Goal: Transaction & Acquisition: Purchase product/service

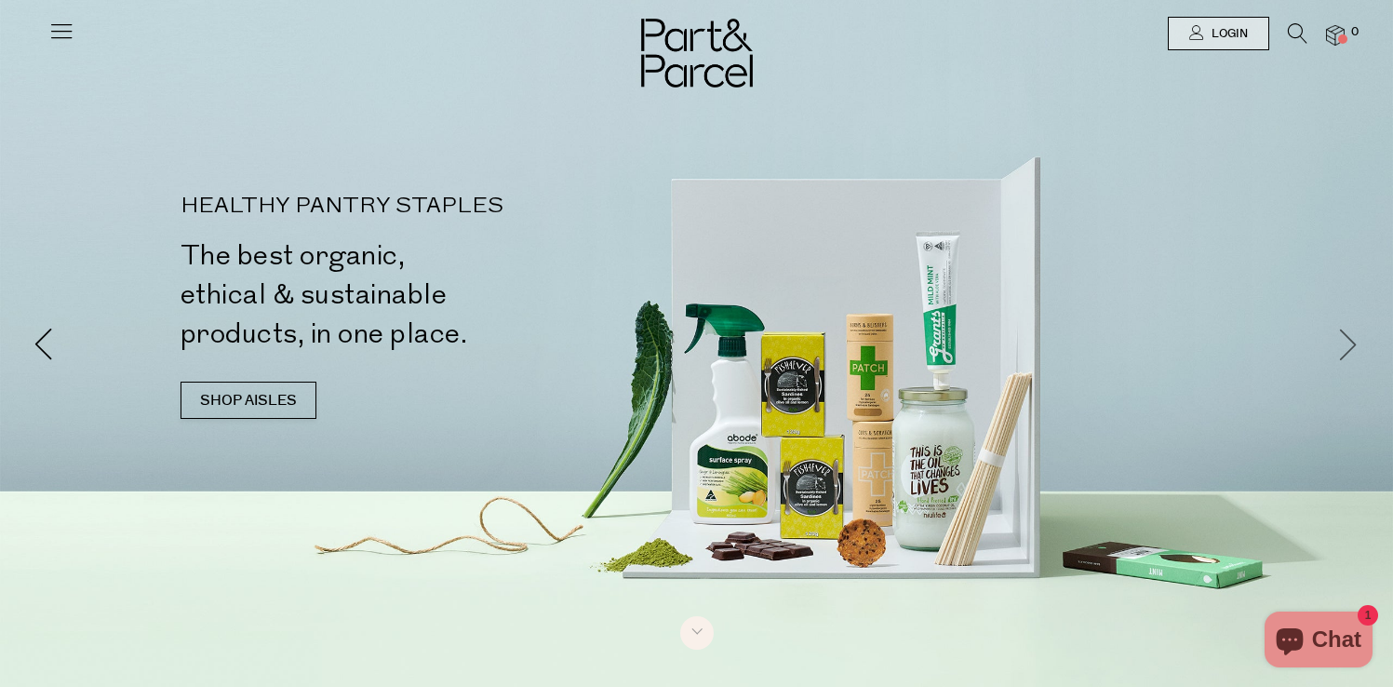
click at [1348, 332] on span at bounding box center [1348, 343] width 33 height 33
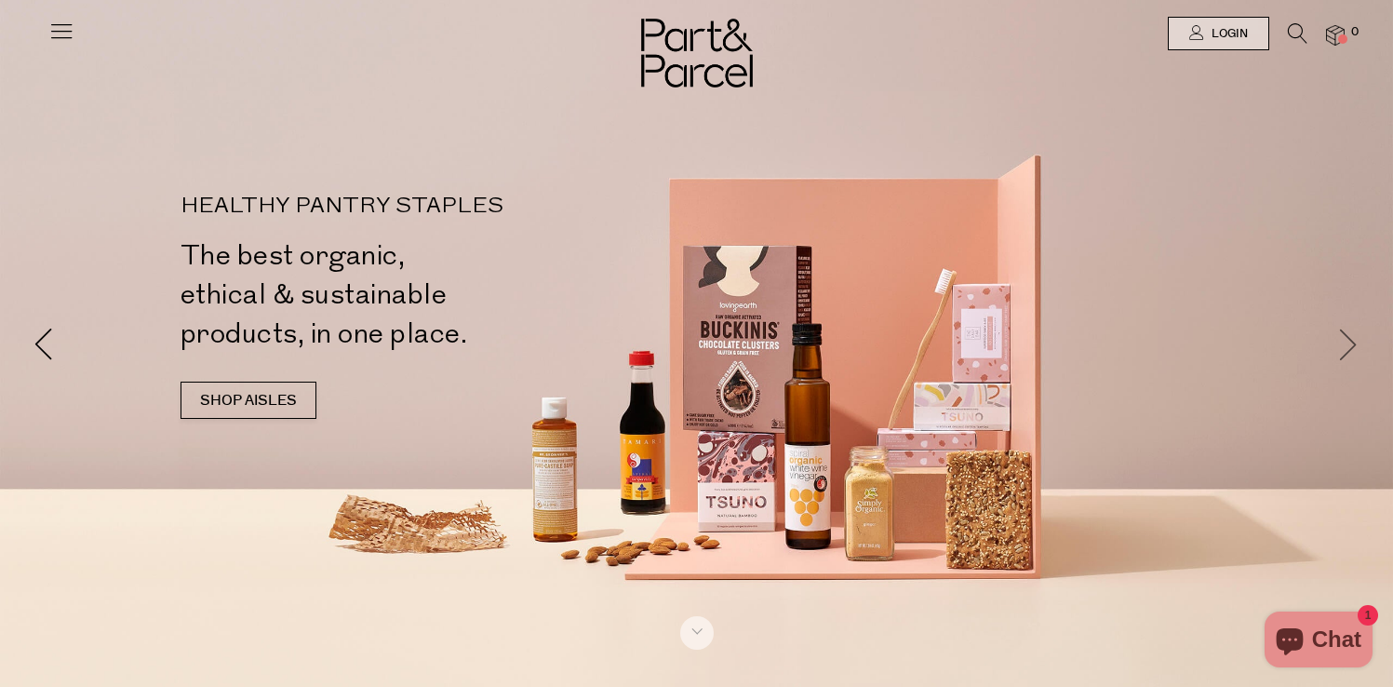
click at [1348, 332] on span at bounding box center [1348, 343] width 33 height 33
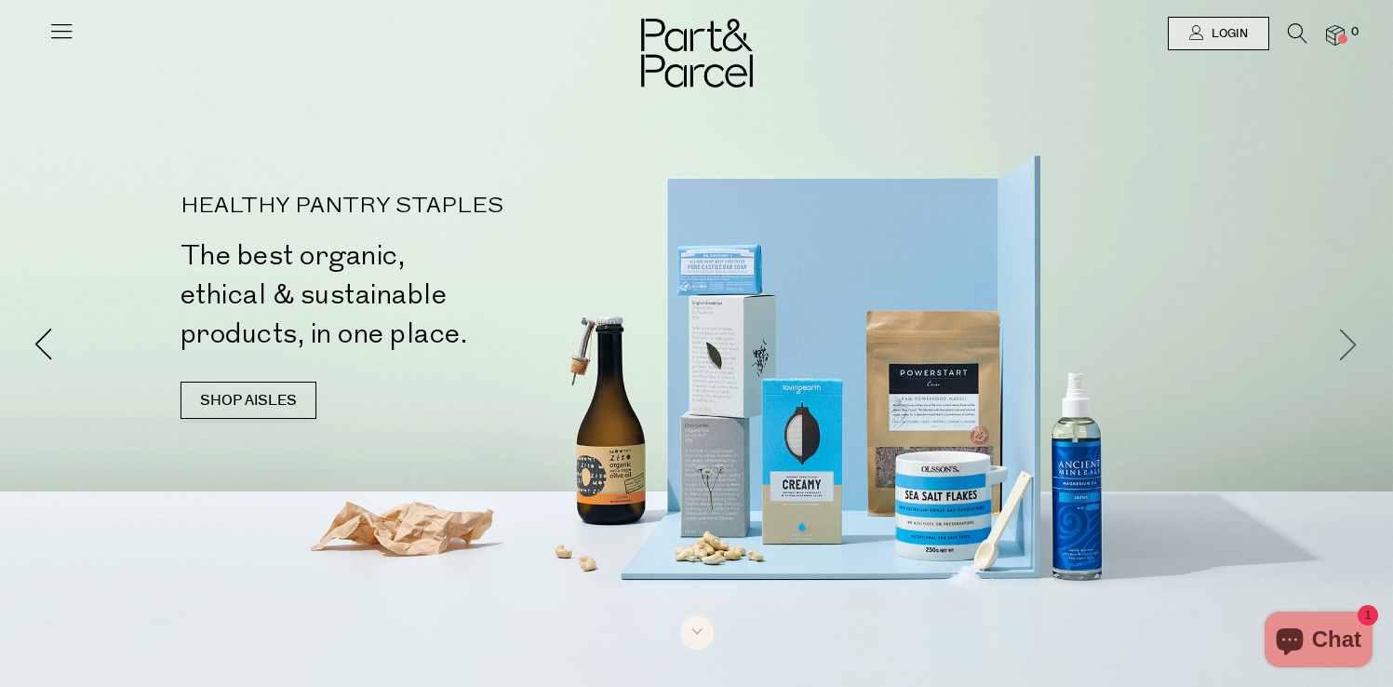
click at [1348, 332] on span at bounding box center [1348, 343] width 33 height 33
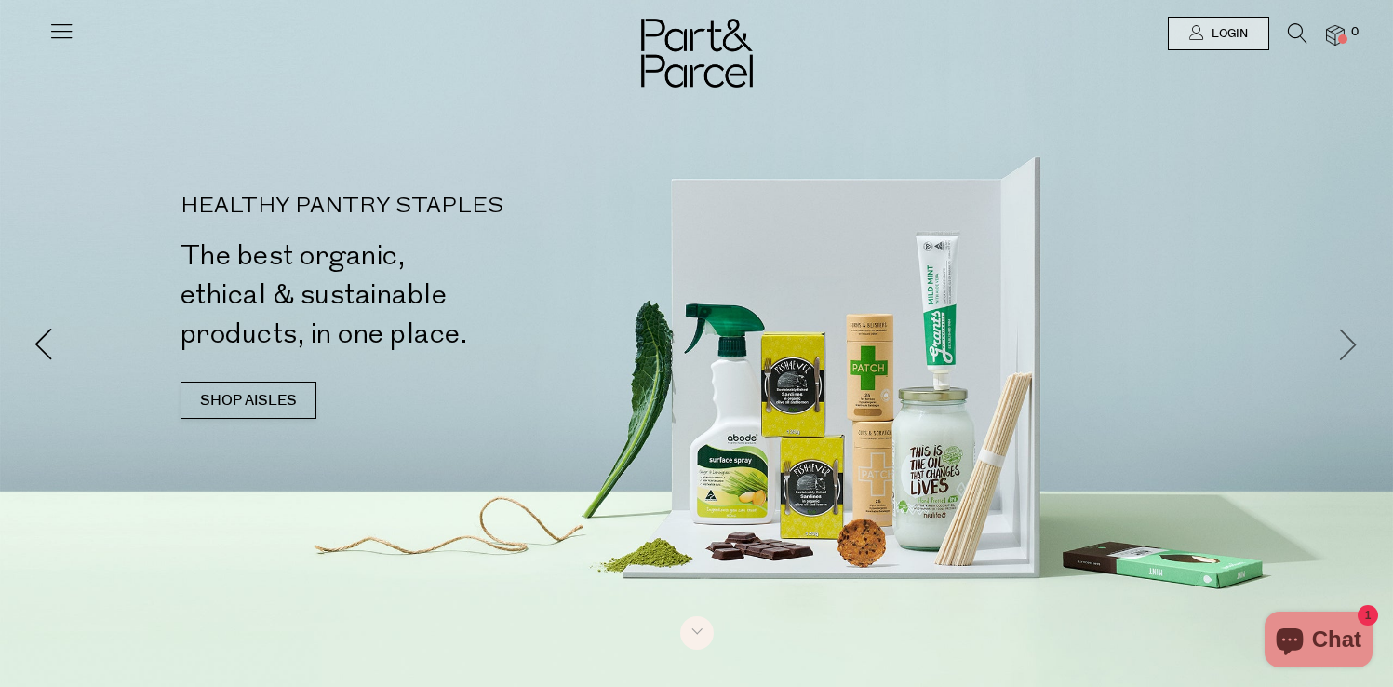
click at [1348, 332] on span at bounding box center [1348, 343] width 33 height 33
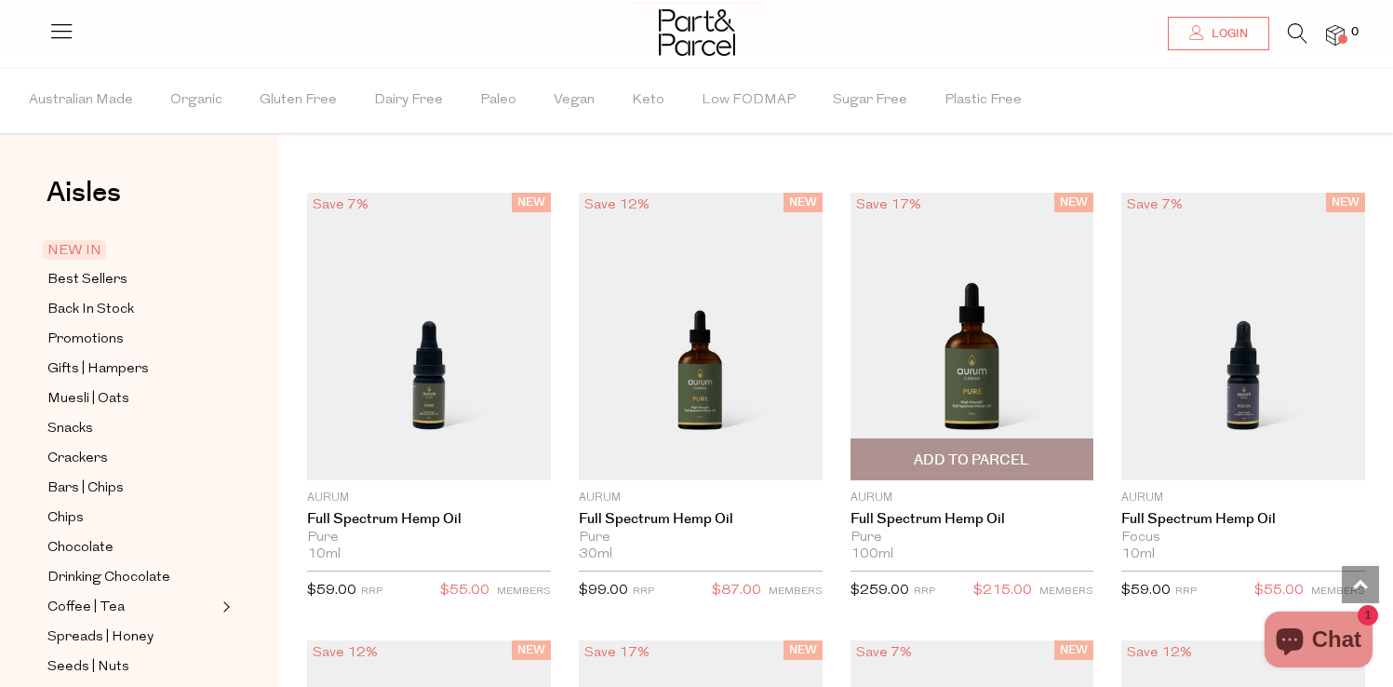
scroll to position [1413, 0]
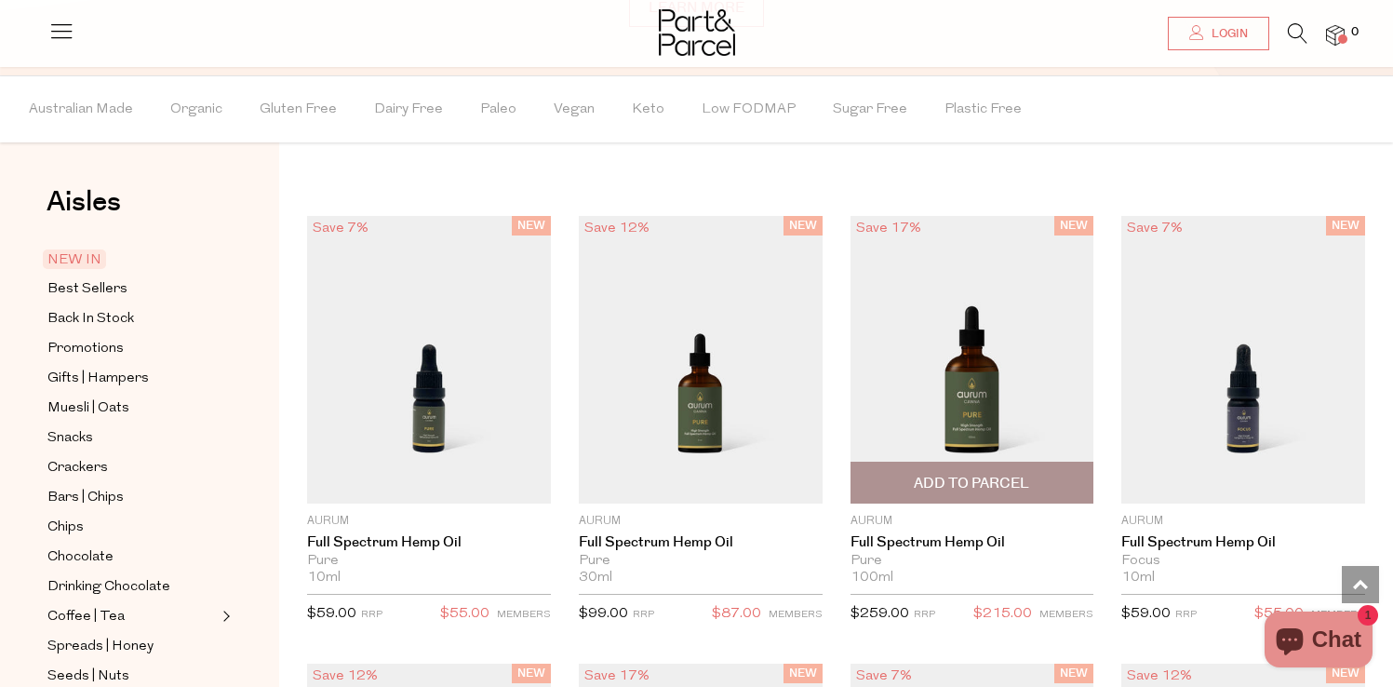
click at [1021, 385] on img at bounding box center [972, 359] width 244 height 287
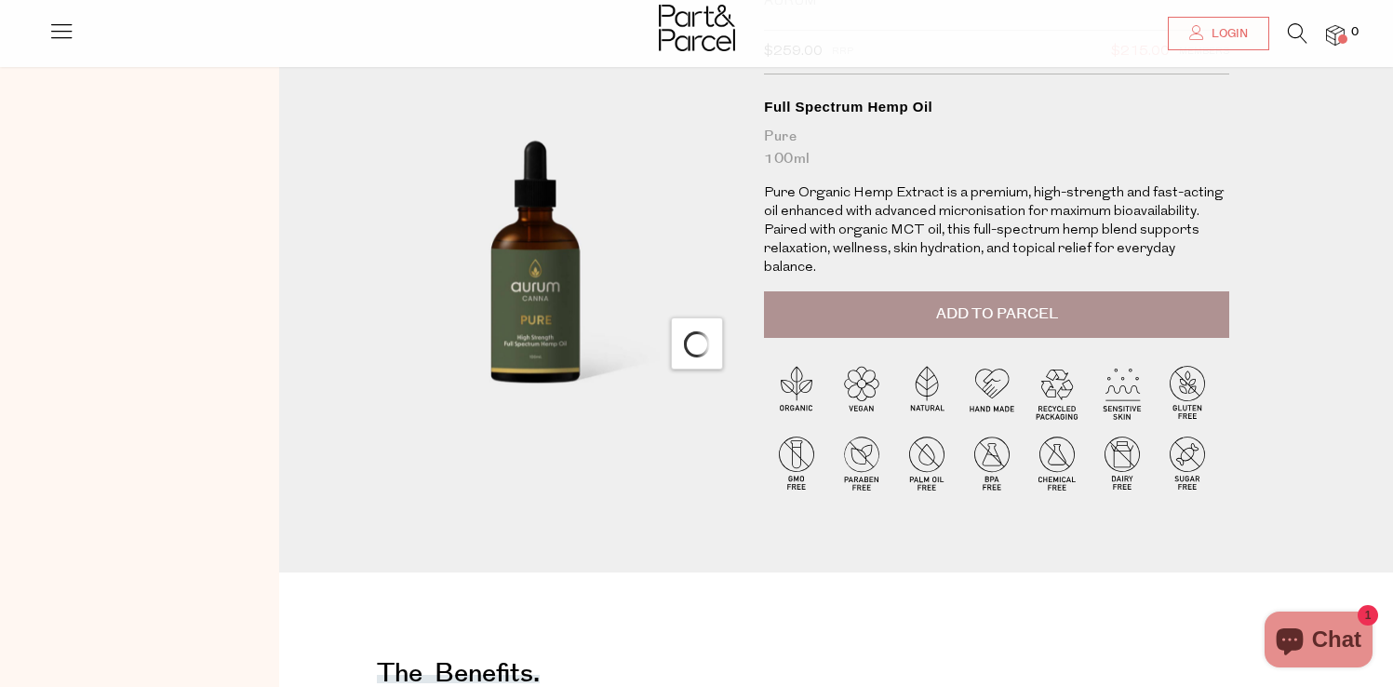
scroll to position [154, 0]
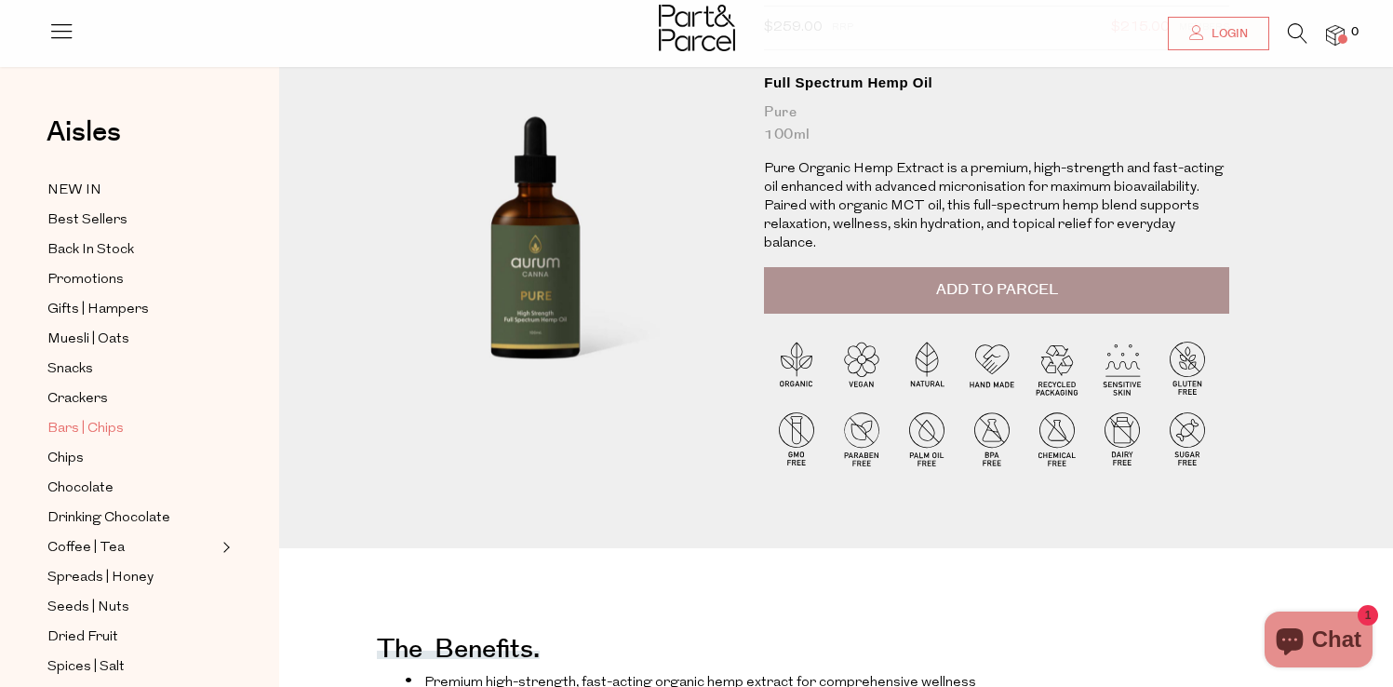
click at [99, 417] on link "Bars | Chips" at bounding box center [131, 428] width 169 height 23
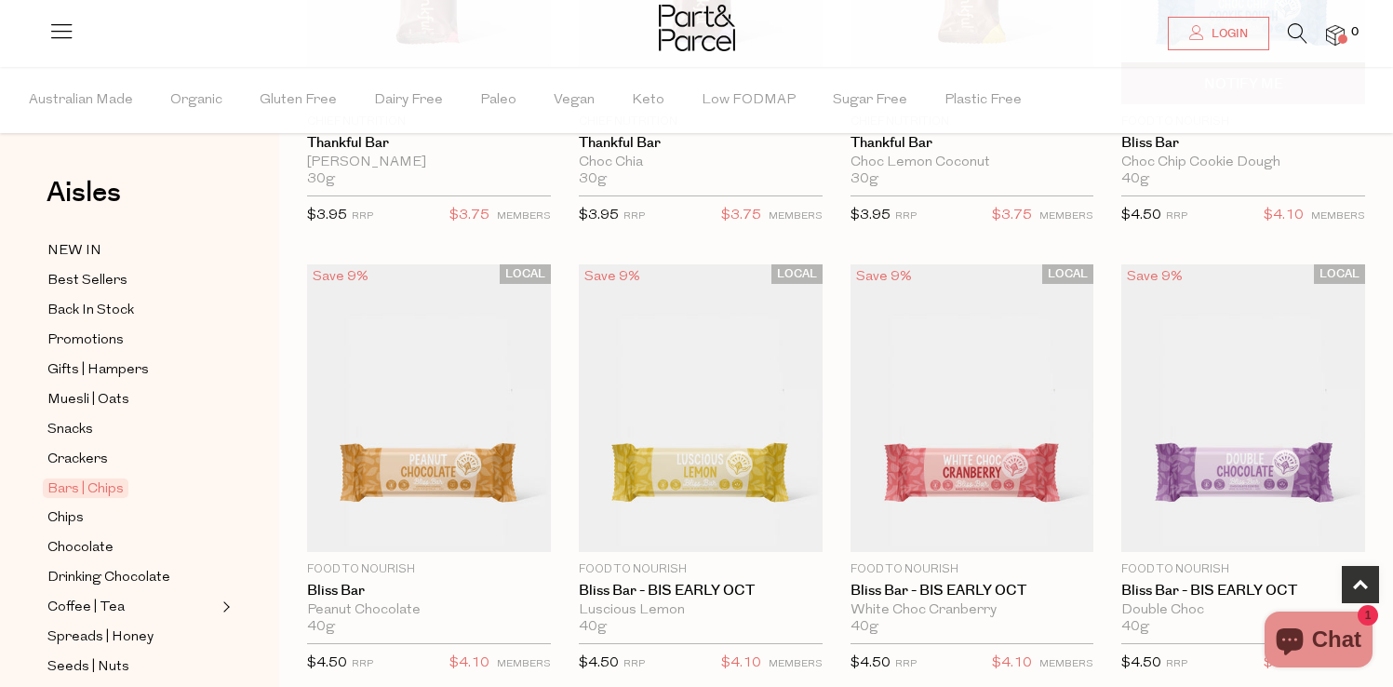
scroll to position [551, 0]
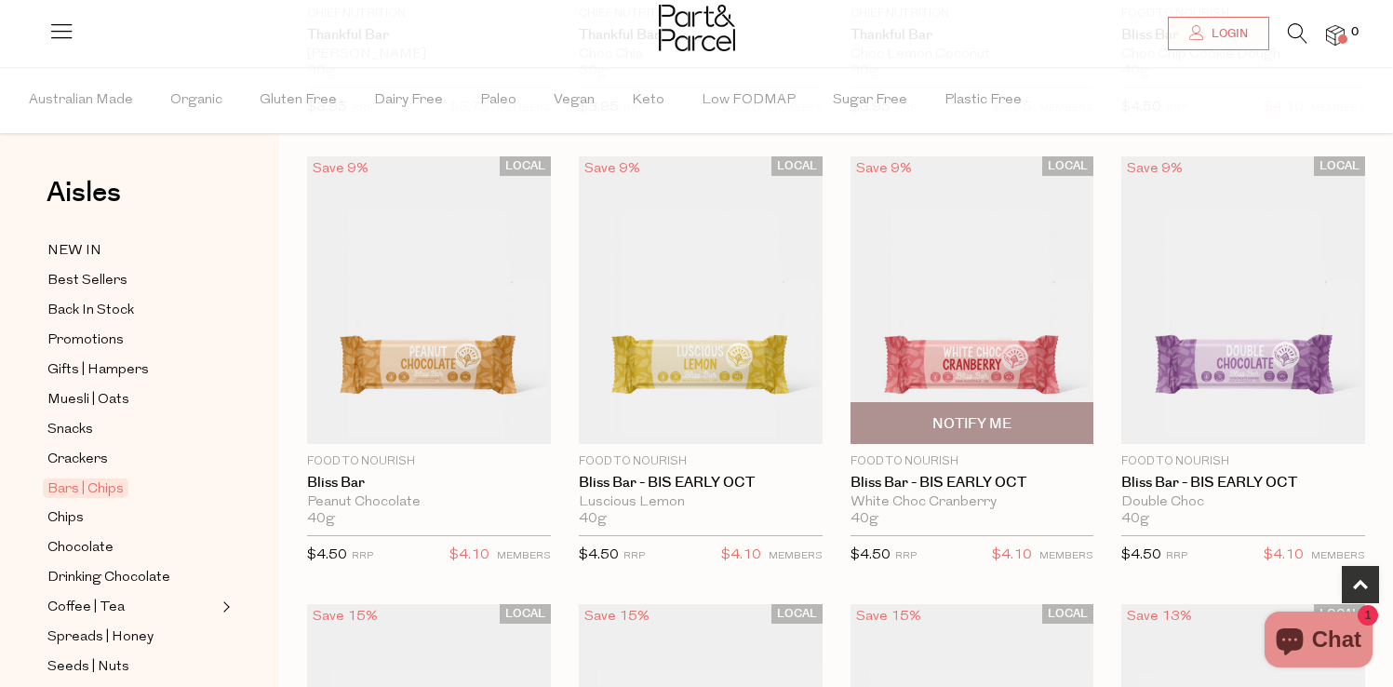
click at [1038, 333] on img at bounding box center [972, 299] width 244 height 287
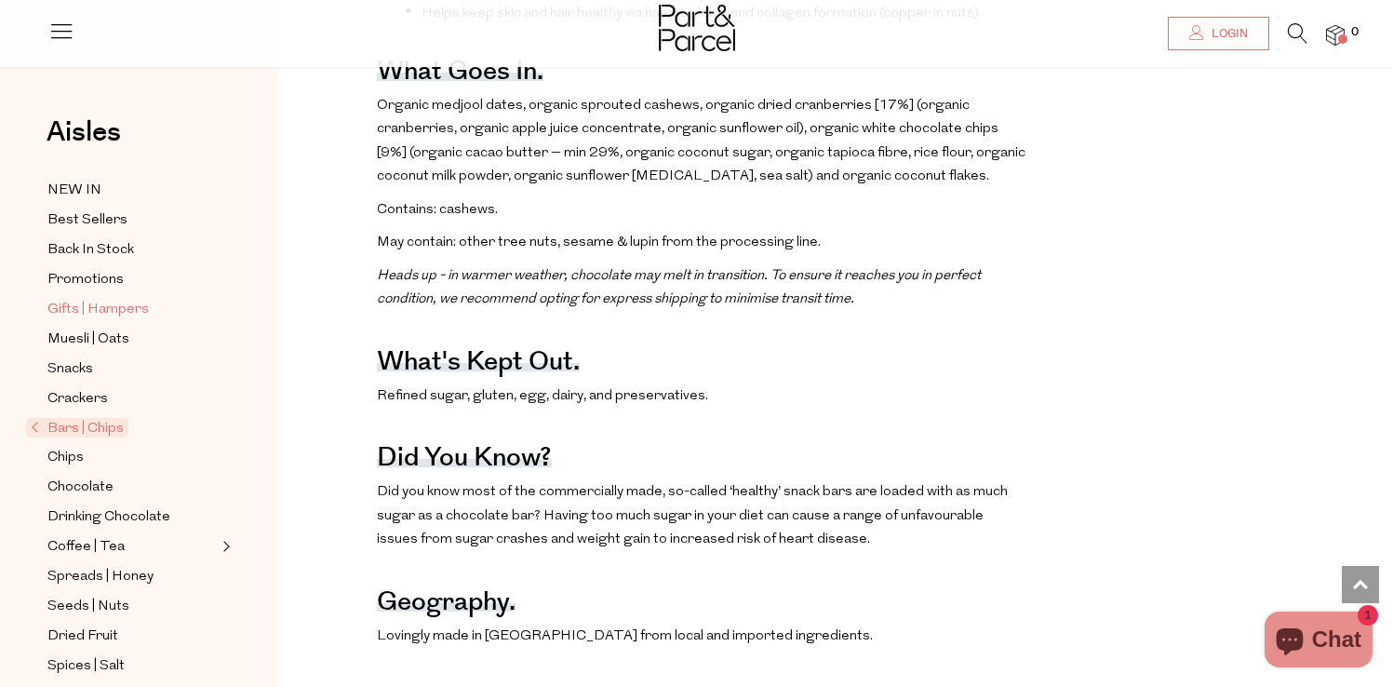
scroll to position [1141, 0]
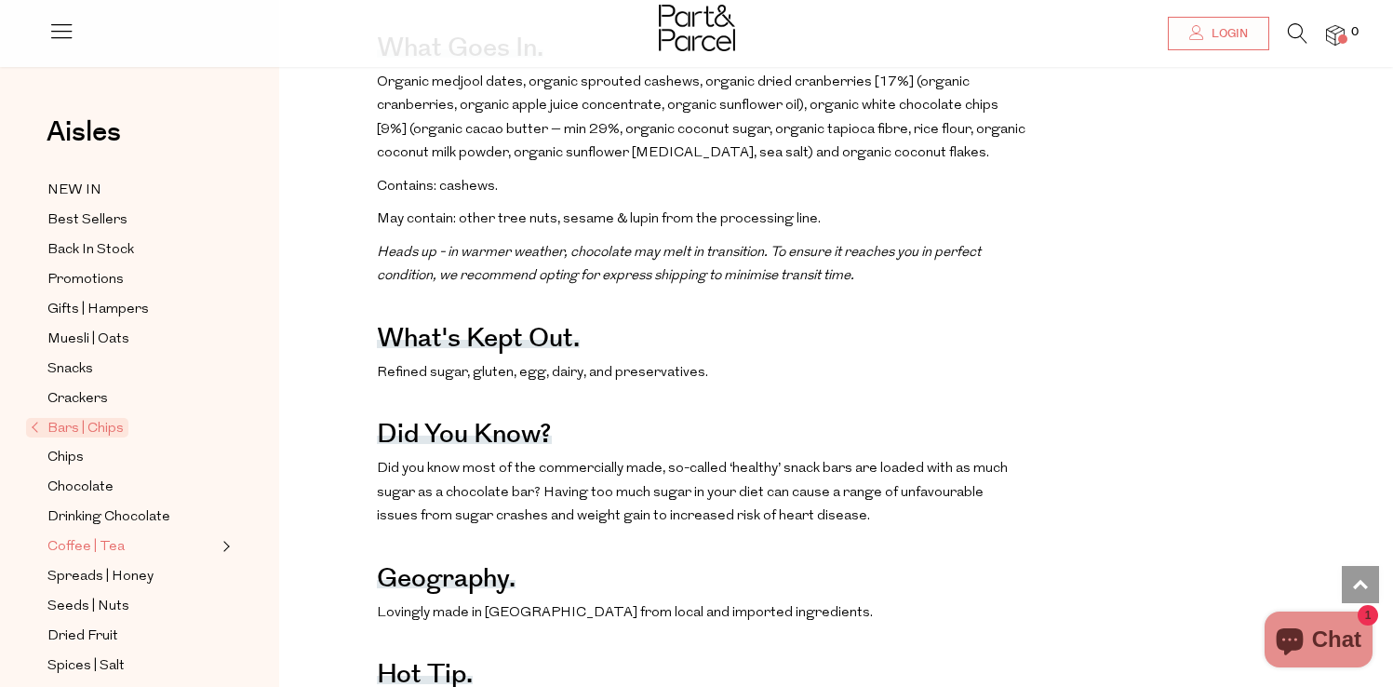
click at [74, 551] on span "Coffee | Tea" at bounding box center [85, 547] width 77 height 22
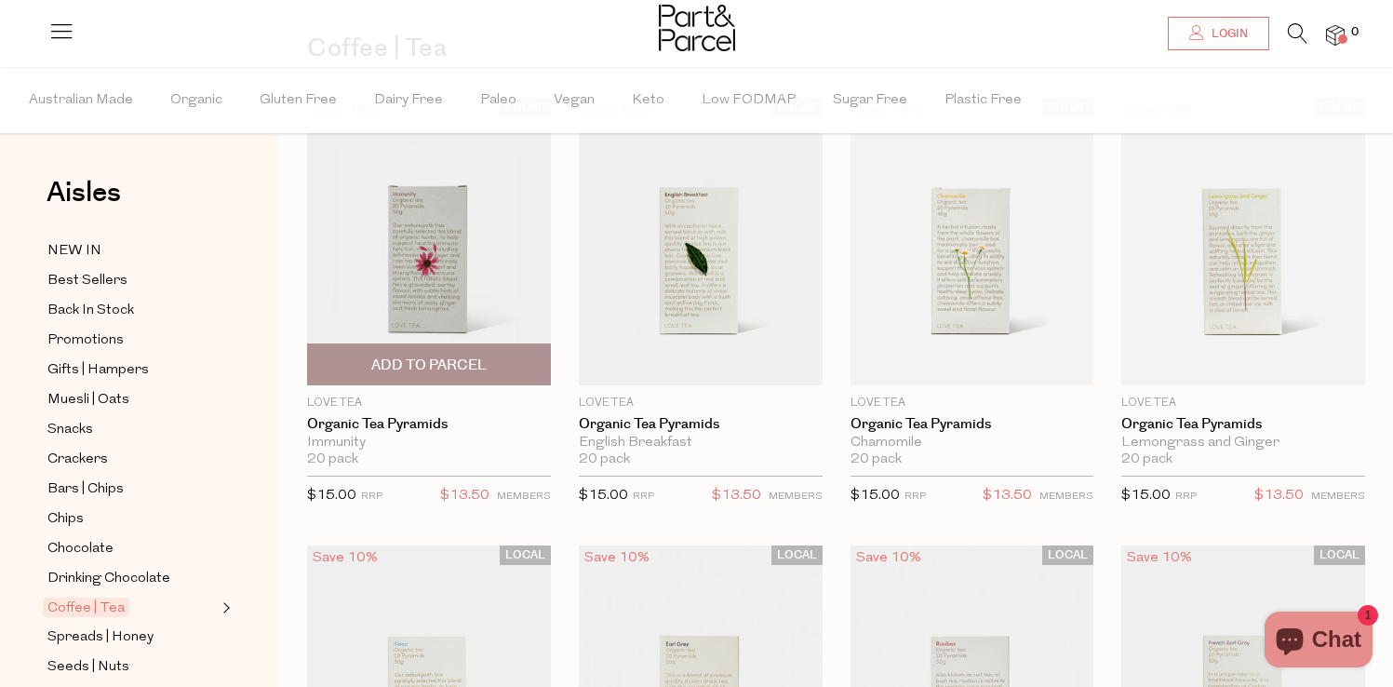
scroll to position [133, 0]
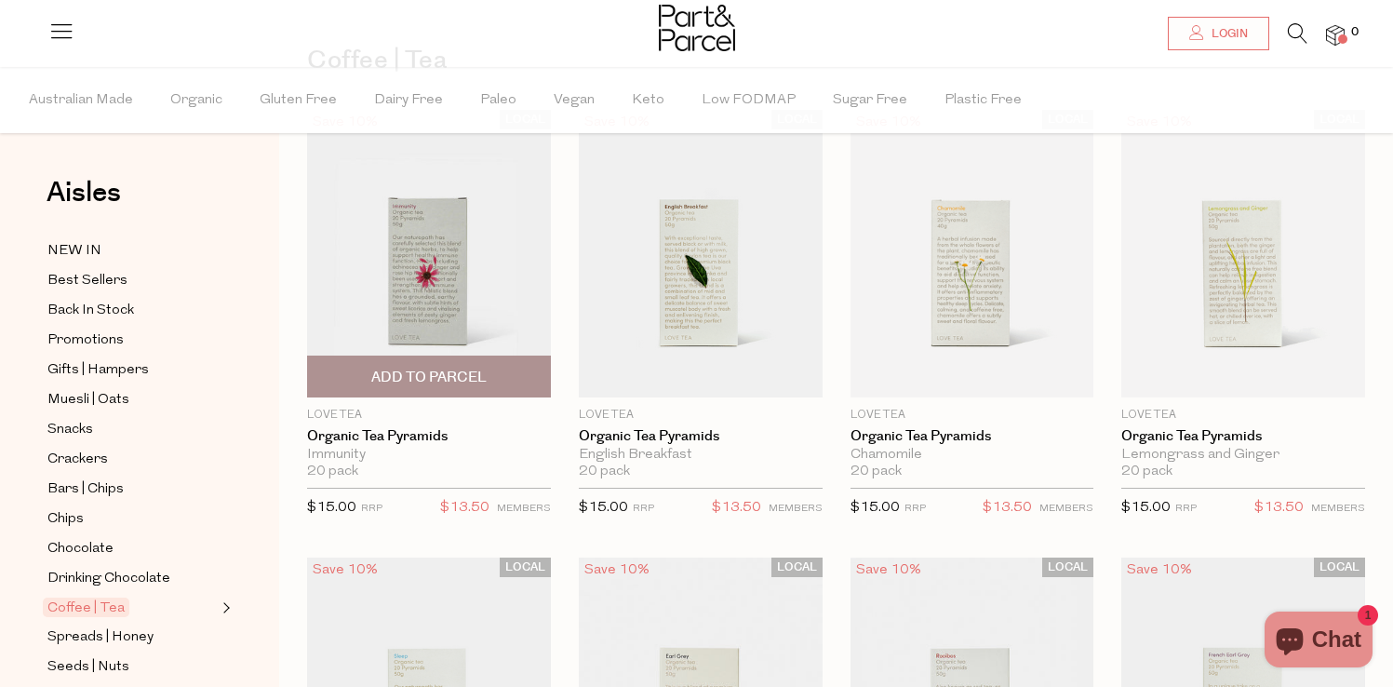
click at [447, 302] on img at bounding box center [429, 253] width 244 height 287
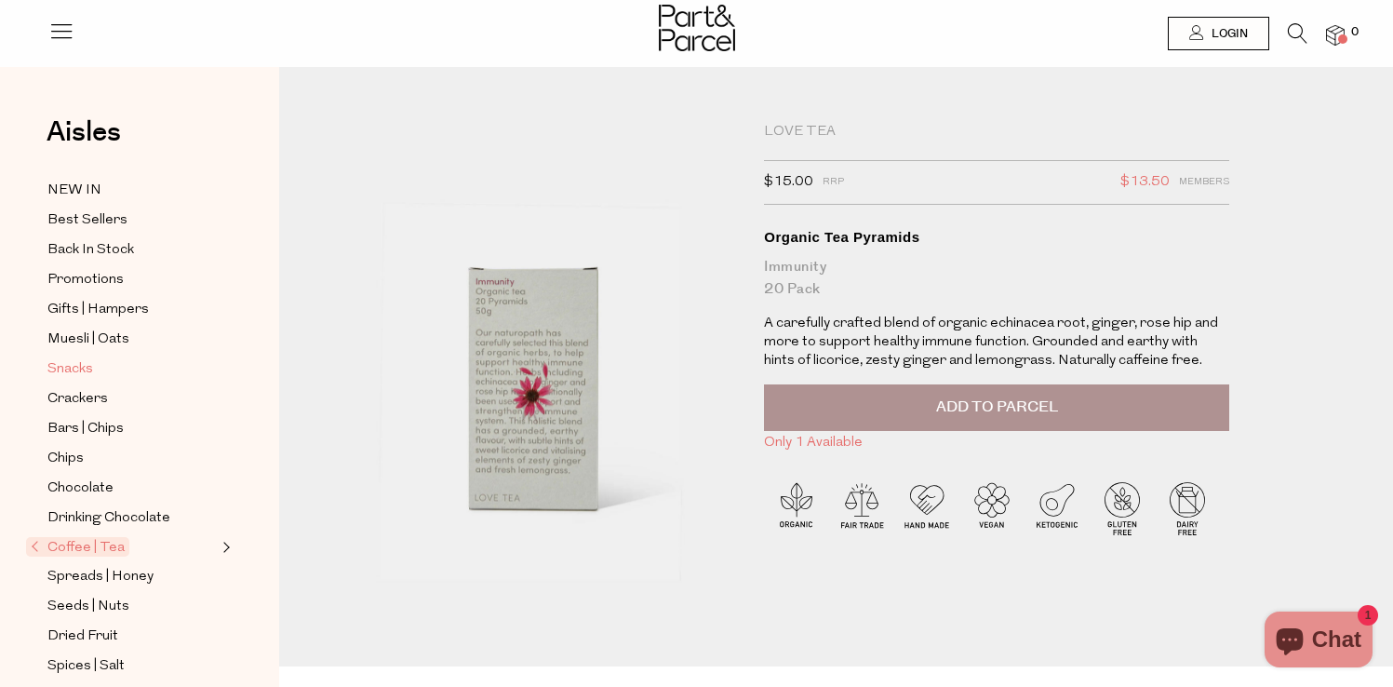
click at [77, 372] on span "Snacks" at bounding box center [70, 369] width 46 height 22
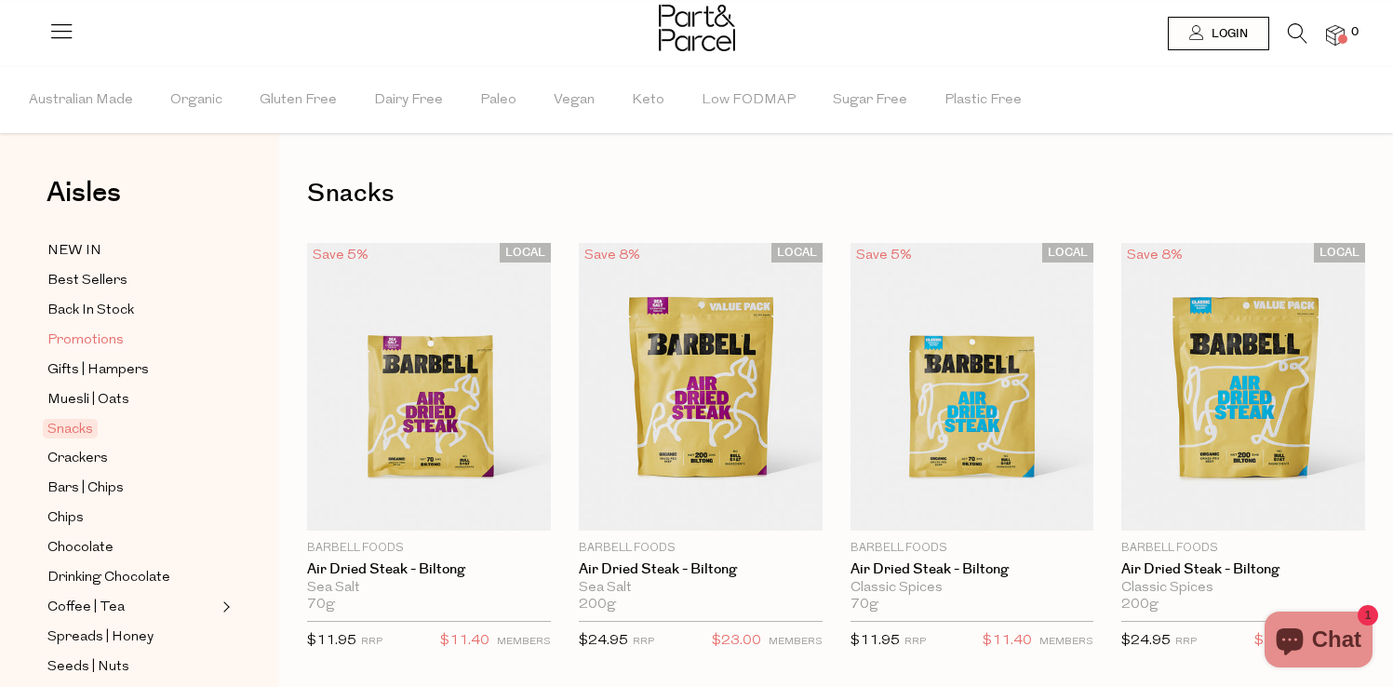
click at [94, 343] on span "Promotions" at bounding box center [85, 340] width 76 height 22
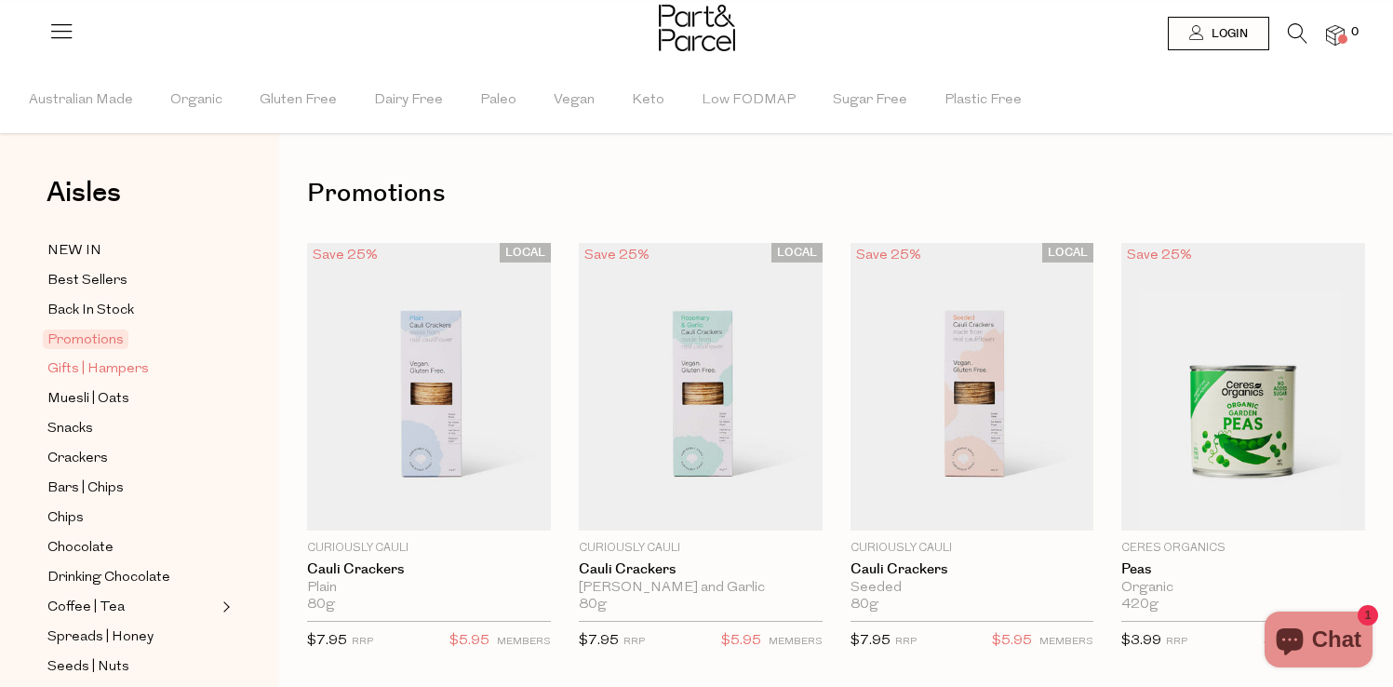
click at [92, 359] on span "Gifts | Hampers" at bounding box center [97, 369] width 101 height 22
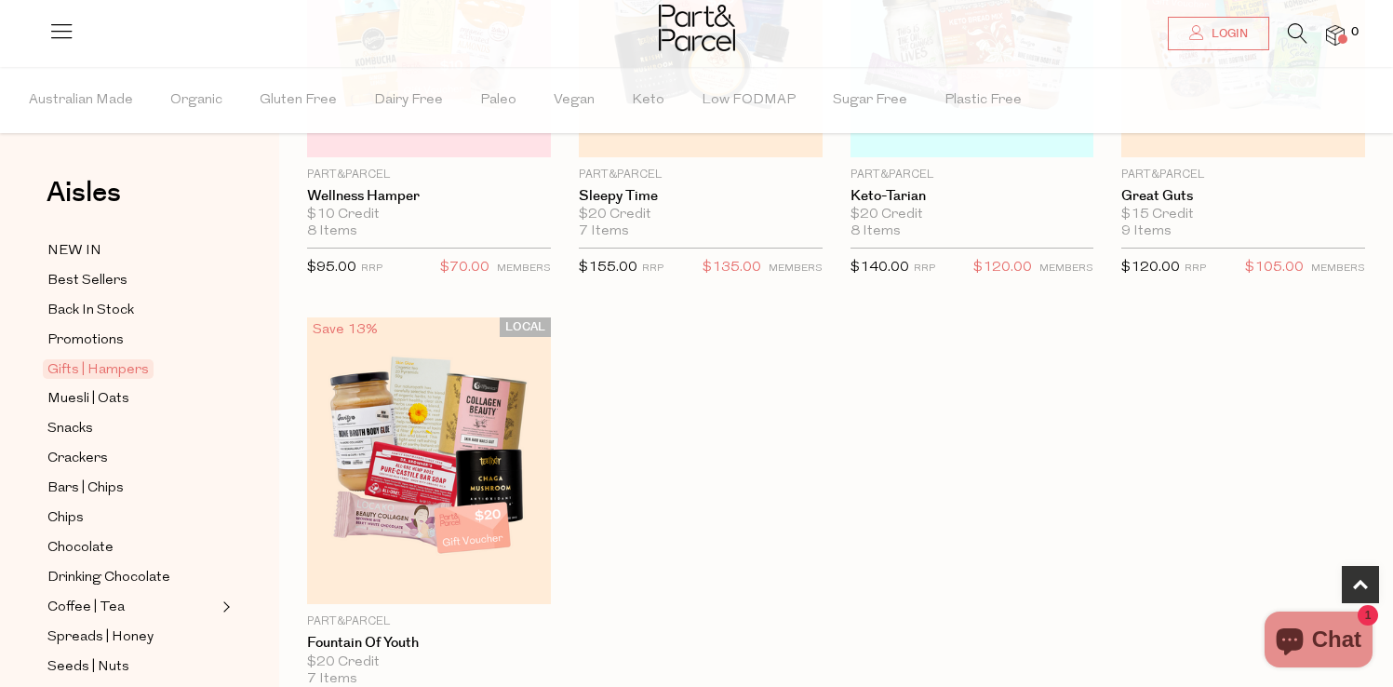
scroll to position [992, 0]
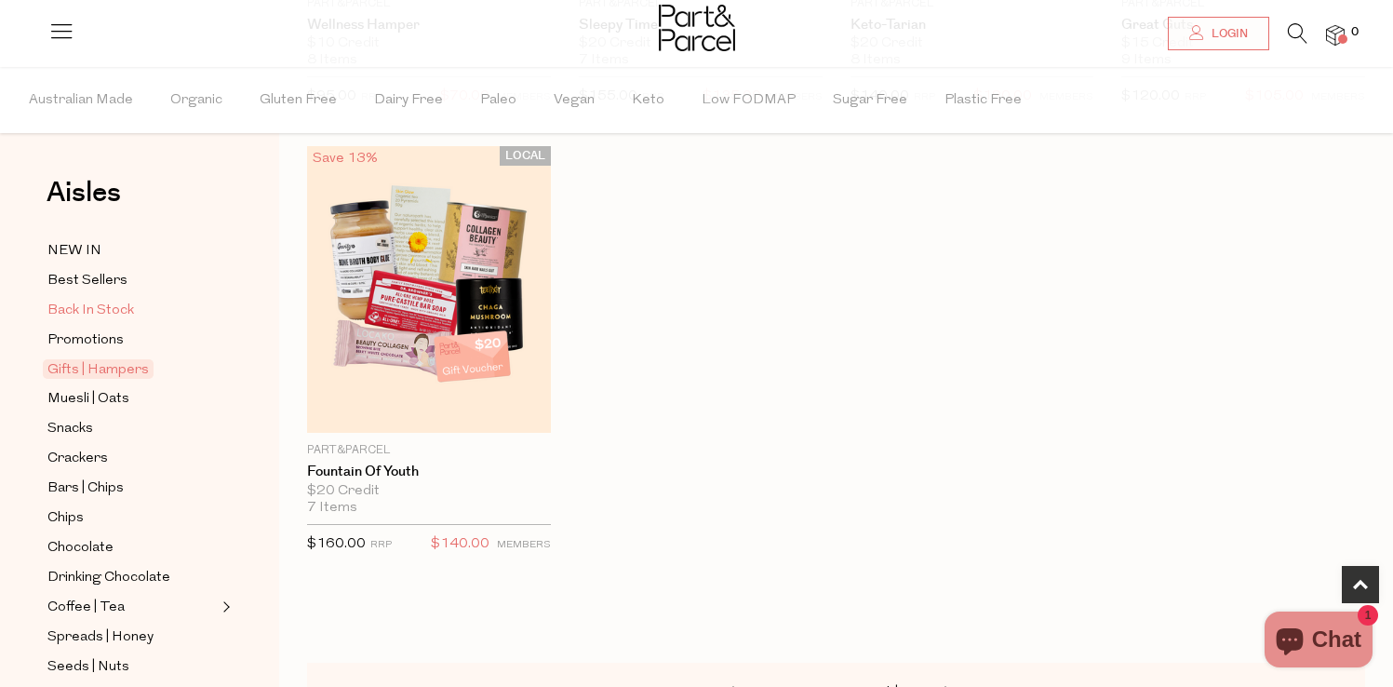
click at [115, 314] on span "Back In Stock" at bounding box center [90, 311] width 87 height 22
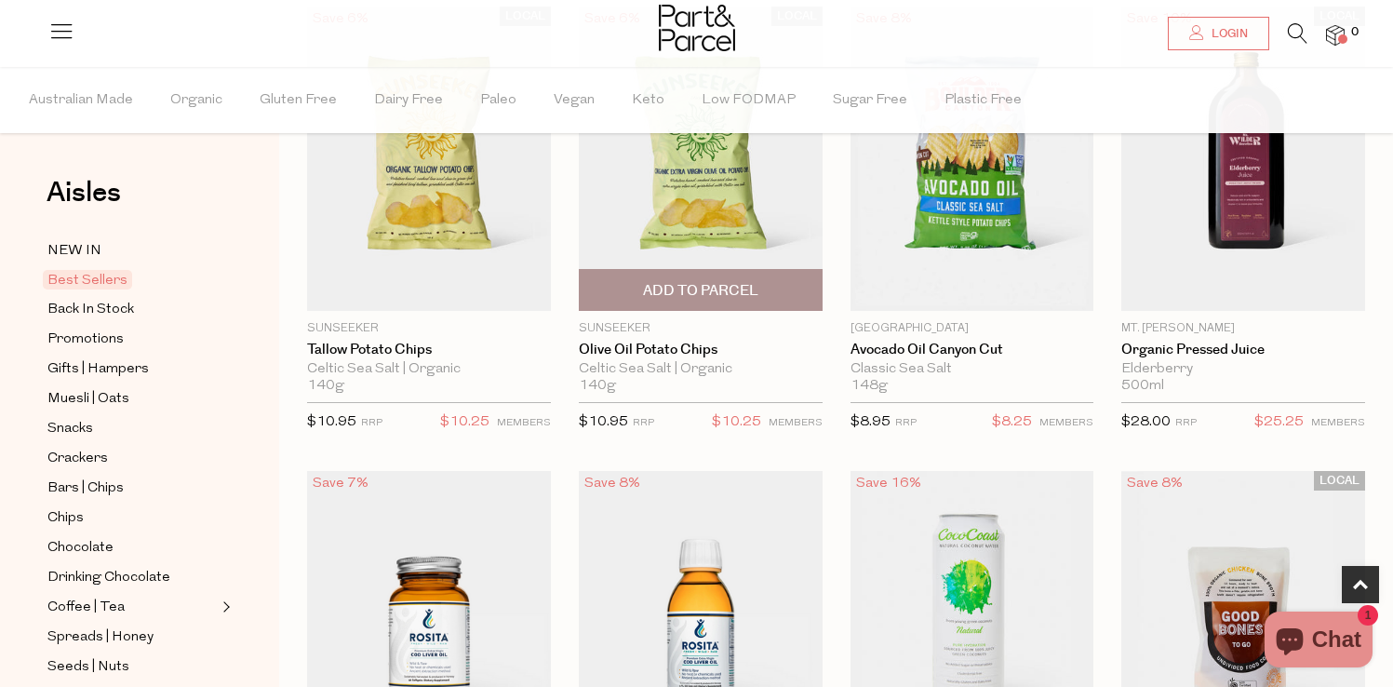
scroll to position [686, 0]
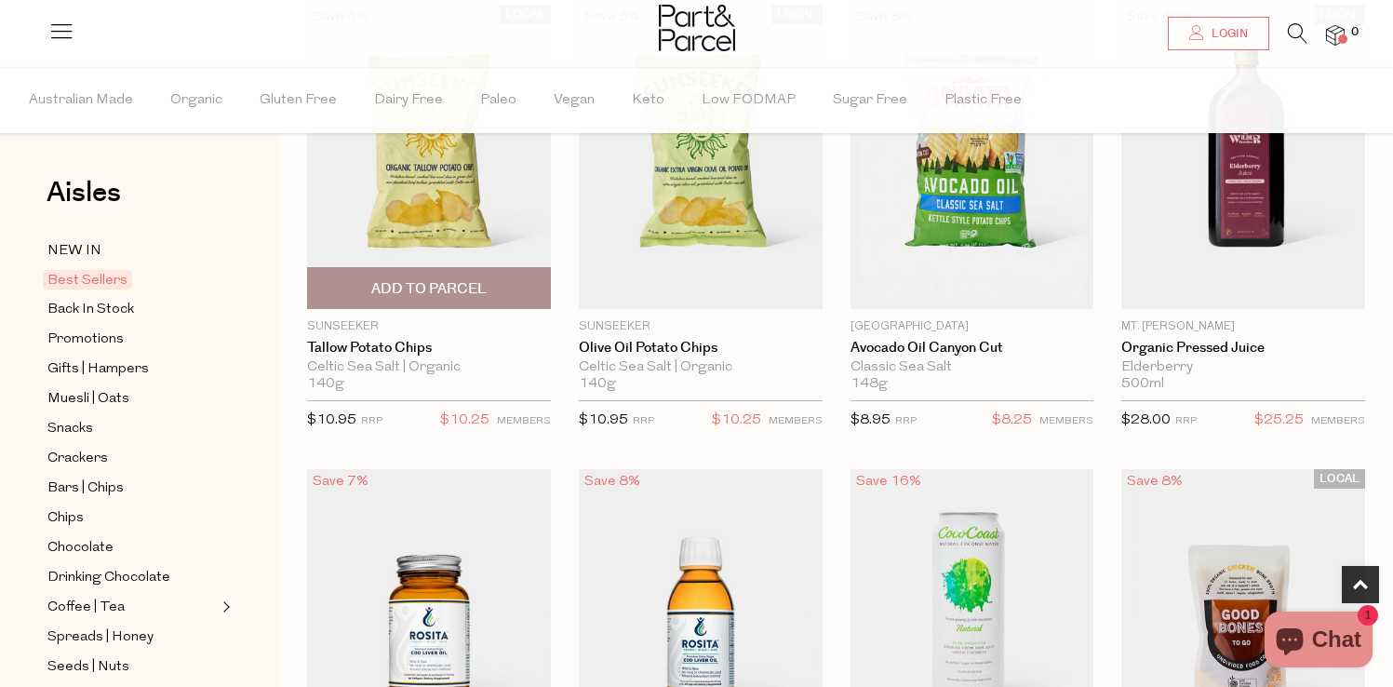
click at [482, 301] on span "Add To Parcel" at bounding box center [429, 288] width 233 height 40
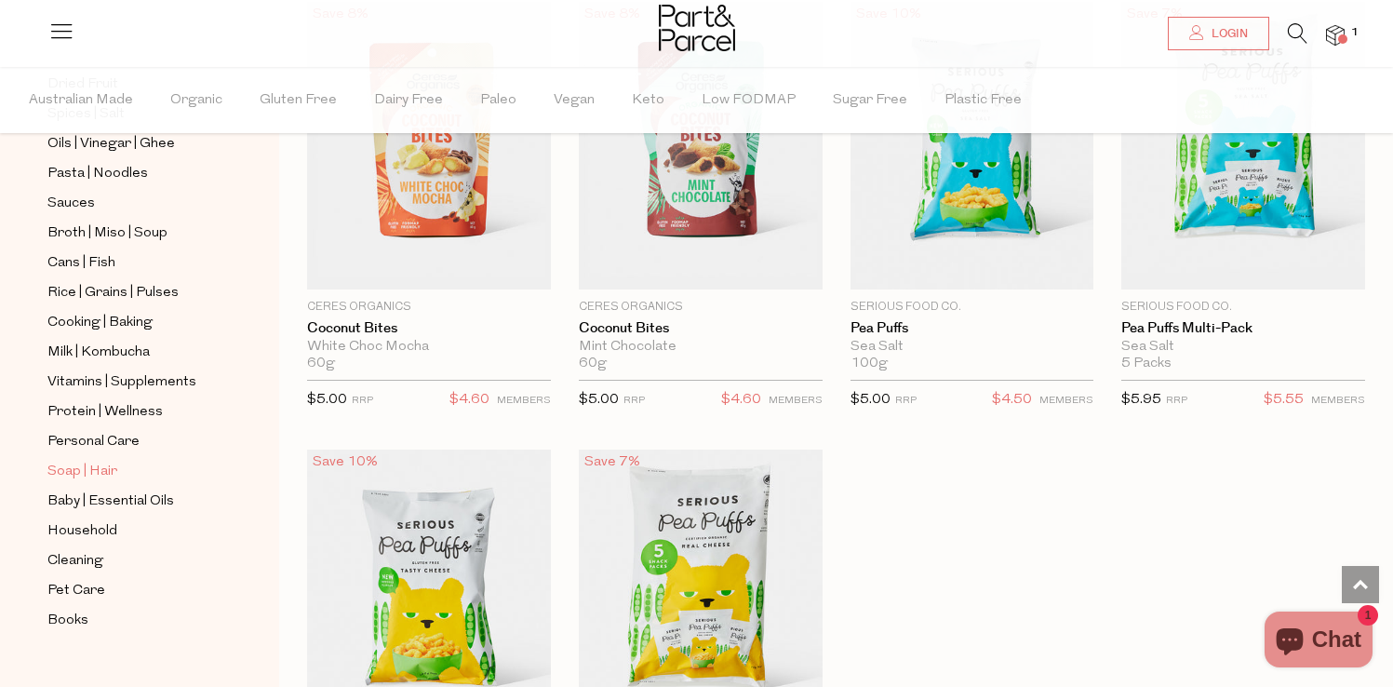
scroll to position [638, 0]
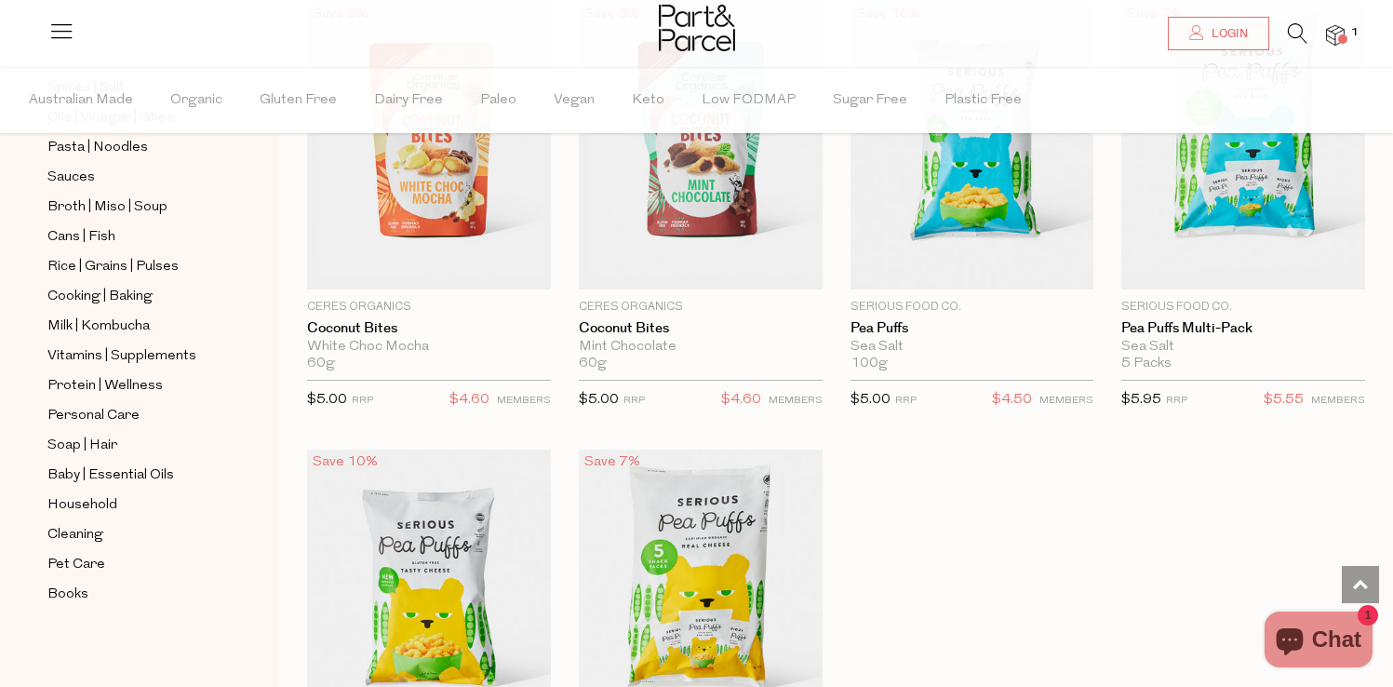
click at [168, 521] on ul "NEW IN Best Sellers Back In Stock Promotions Gifts | Hampers Muesli | Oats Snac…" at bounding box center [139, 103] width 199 height 1005
click at [166, 509] on link "Household" at bounding box center [131, 504] width 169 height 23
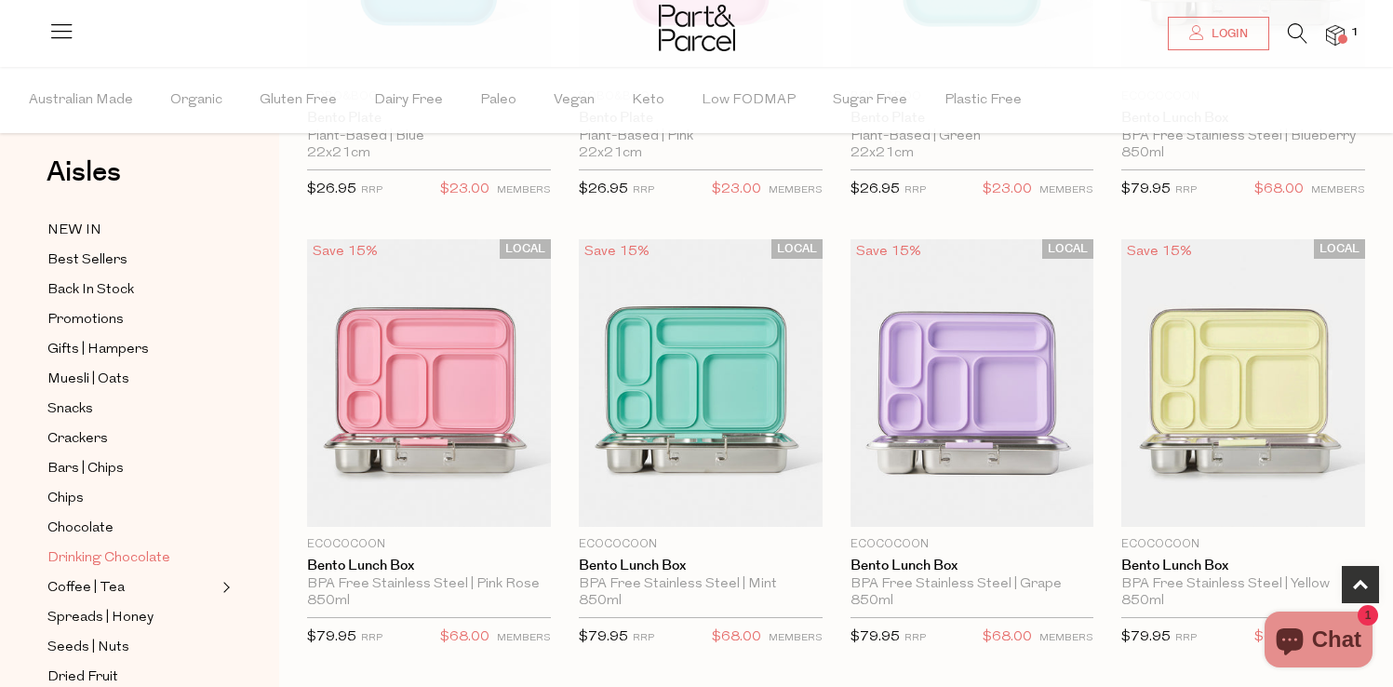
scroll to position [24, 0]
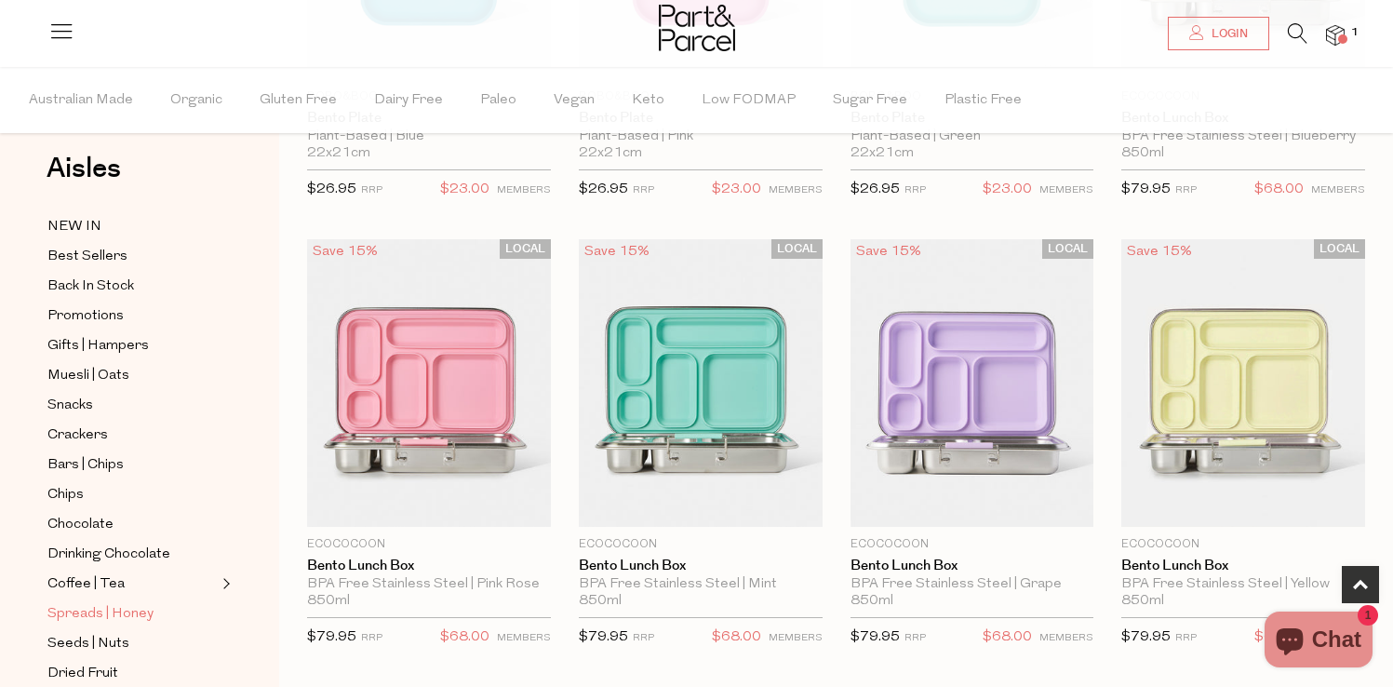
click at [167, 606] on link "Spreads | Honey" at bounding box center [131, 613] width 169 height 23
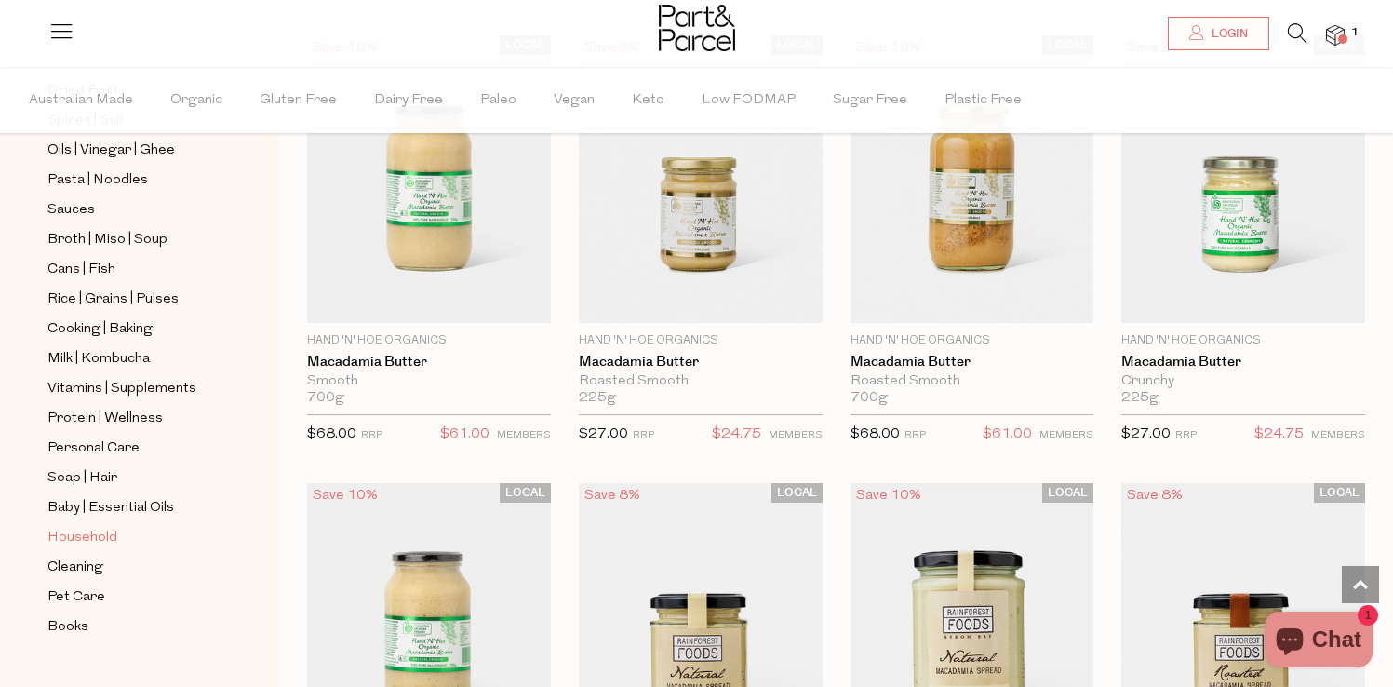
scroll to position [638, 0]
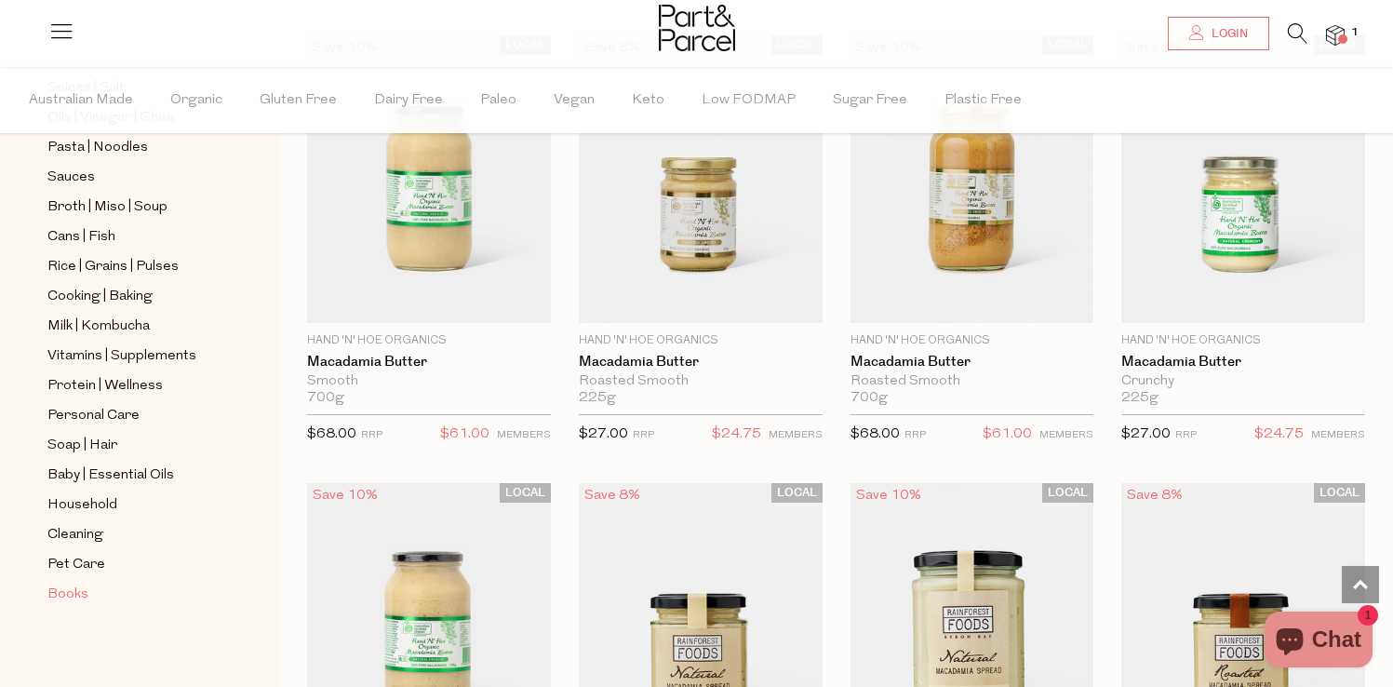
click at [84, 591] on span "Books" at bounding box center [67, 594] width 41 height 22
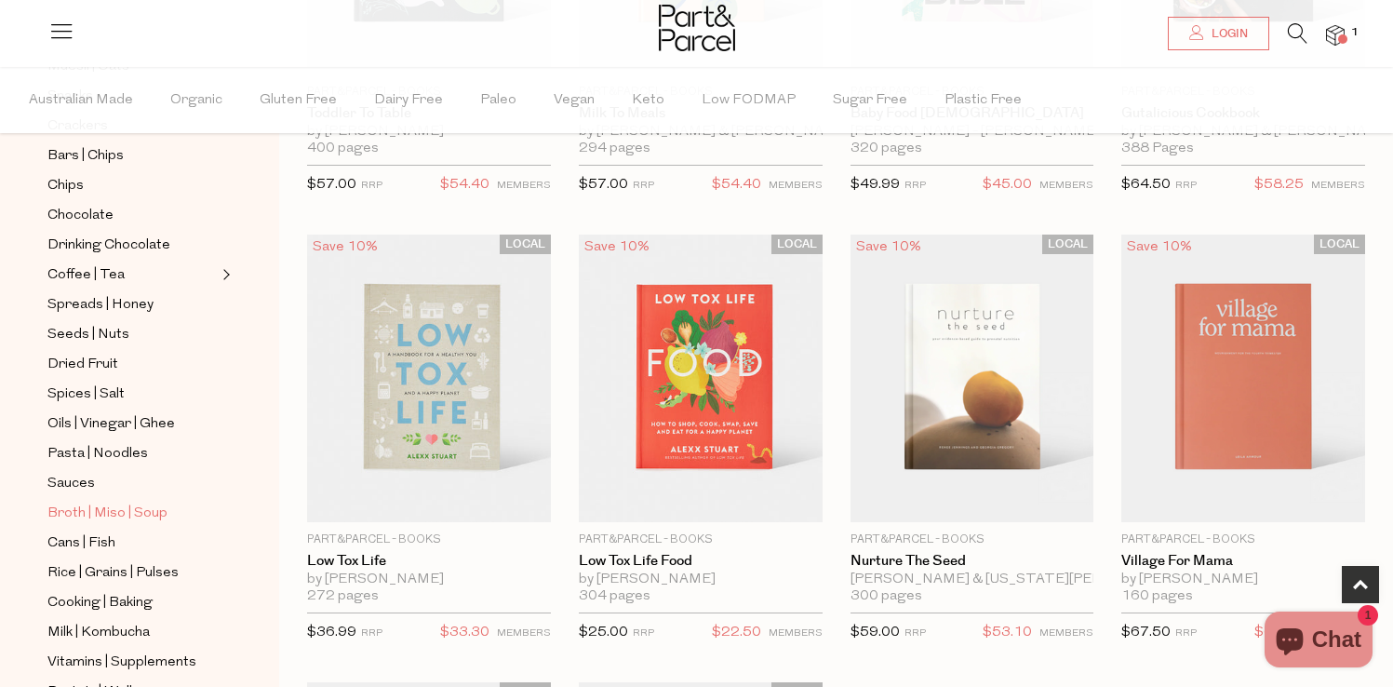
scroll to position [638, 0]
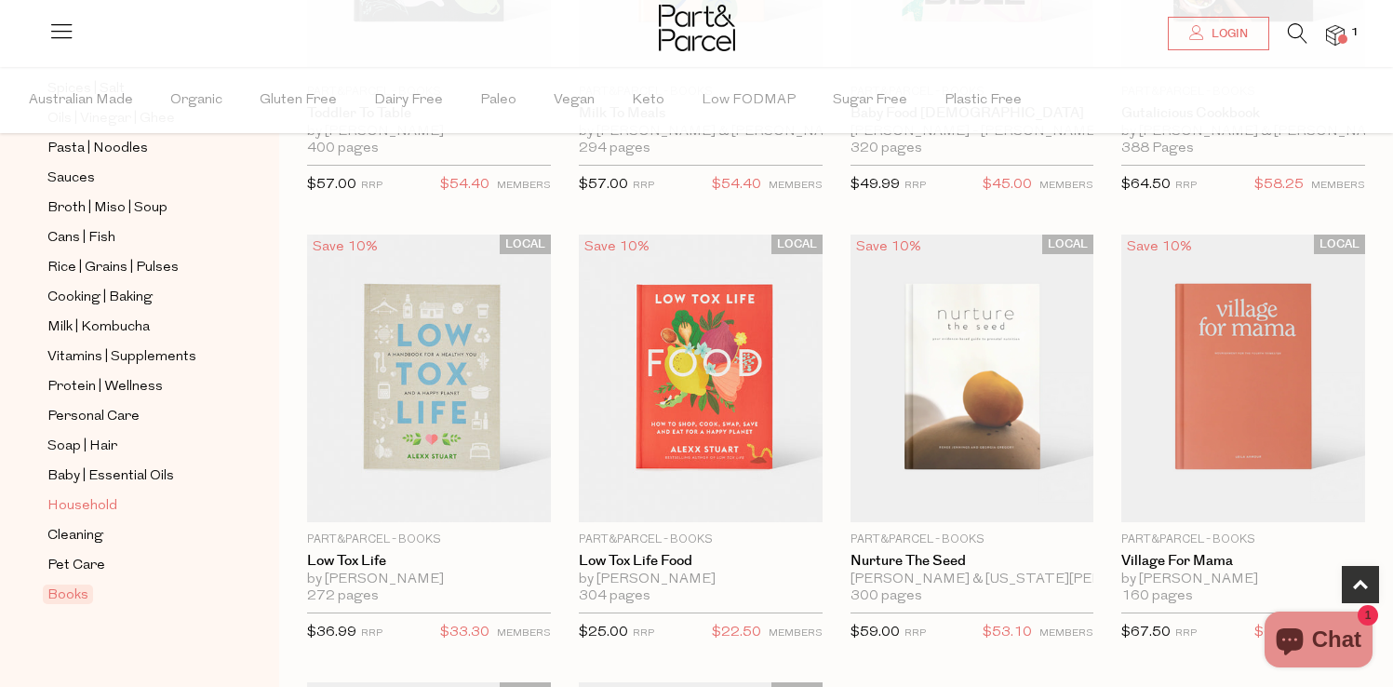
click at [110, 496] on span "Household" at bounding box center [82, 506] width 70 height 22
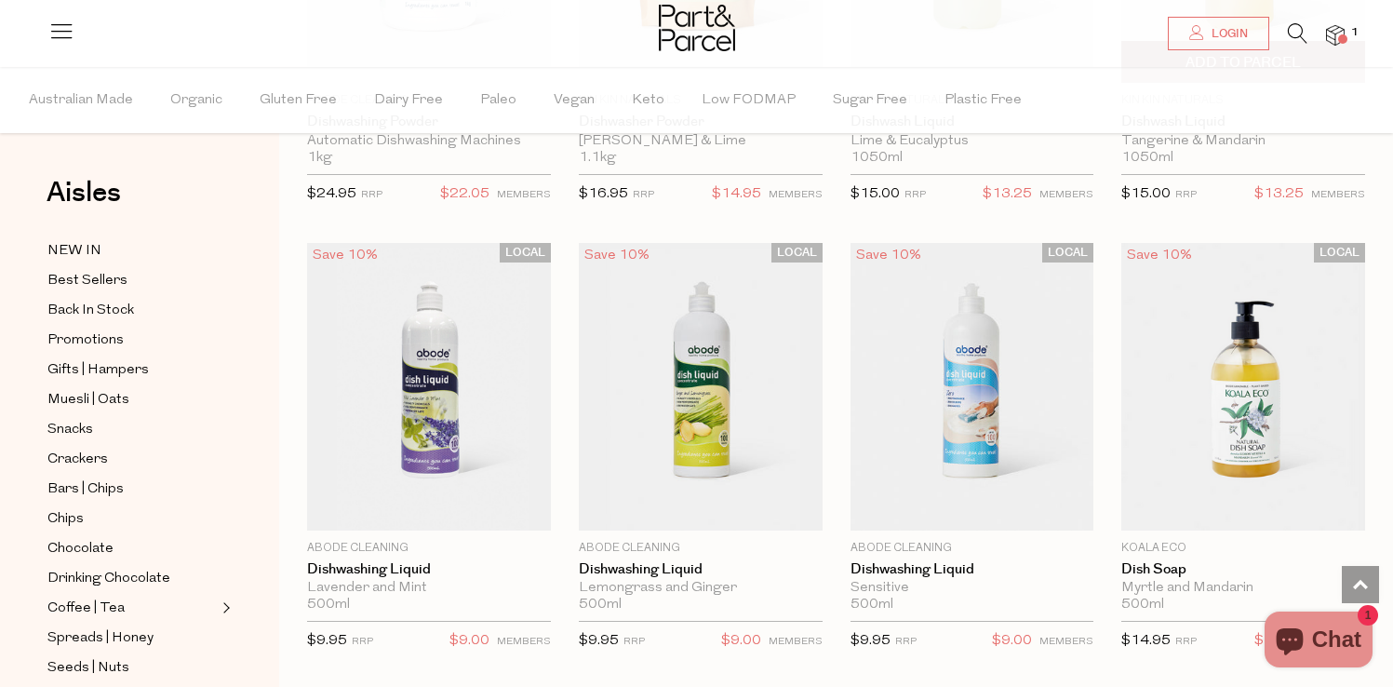
scroll to position [3634, 0]
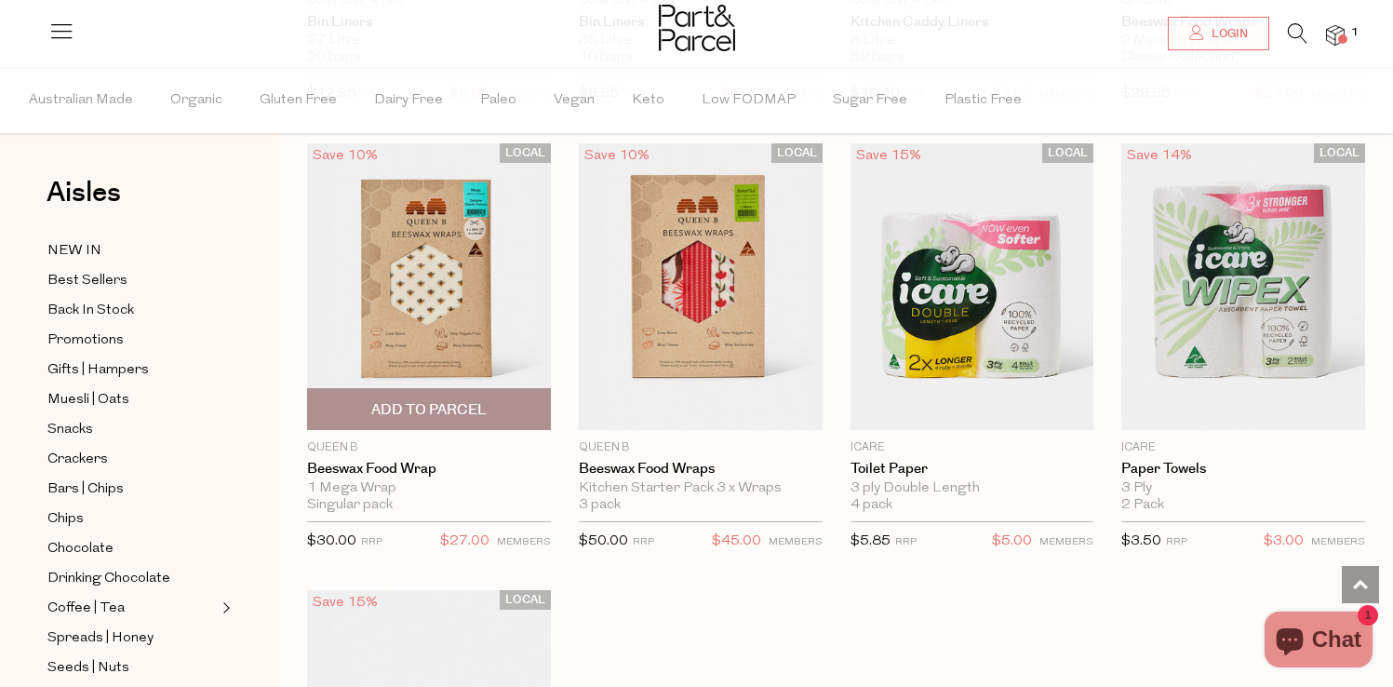
scroll to position [8707, 0]
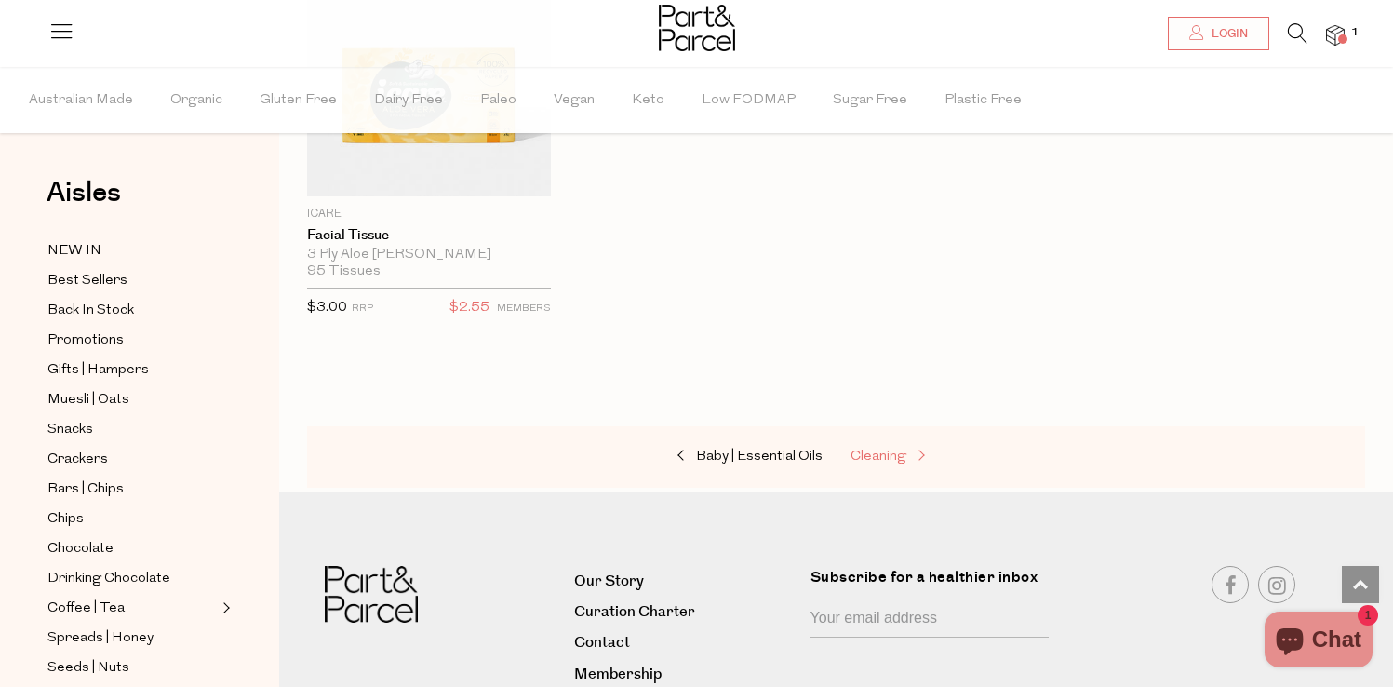
click at [888, 452] on span "Cleaning" at bounding box center [878, 456] width 56 height 14
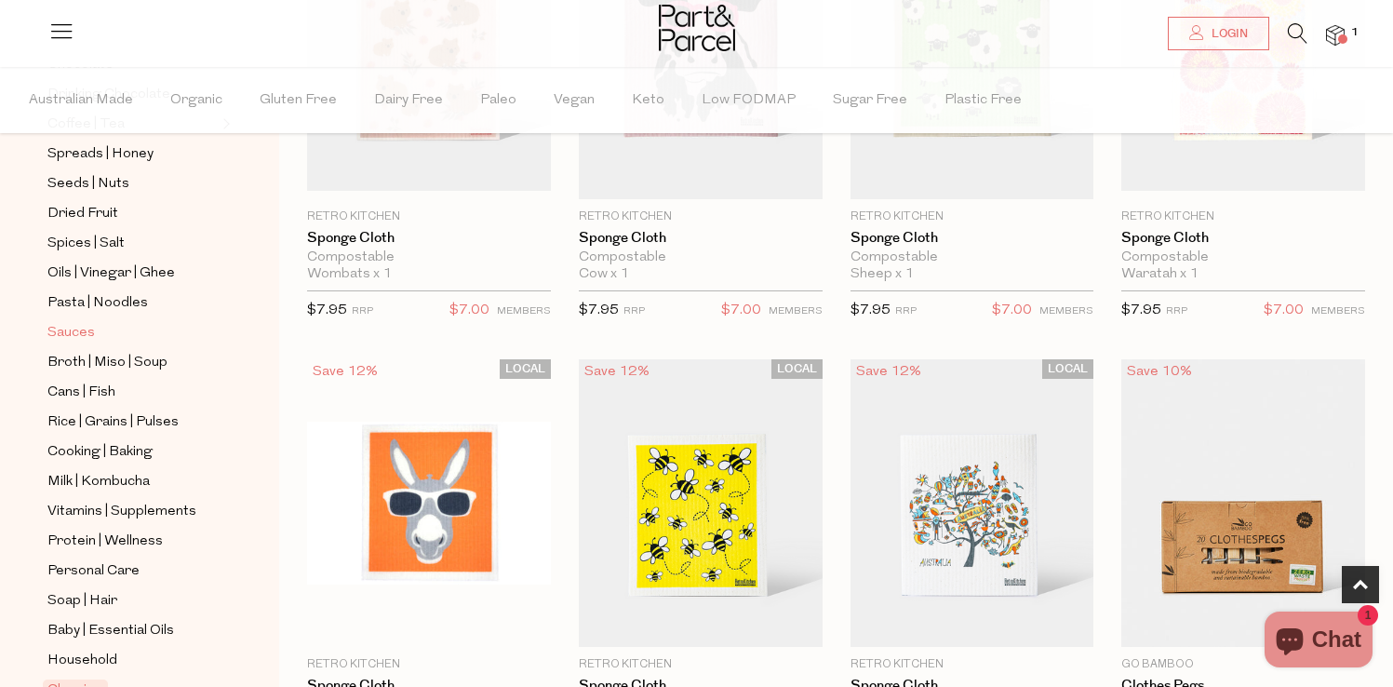
scroll to position [487, 0]
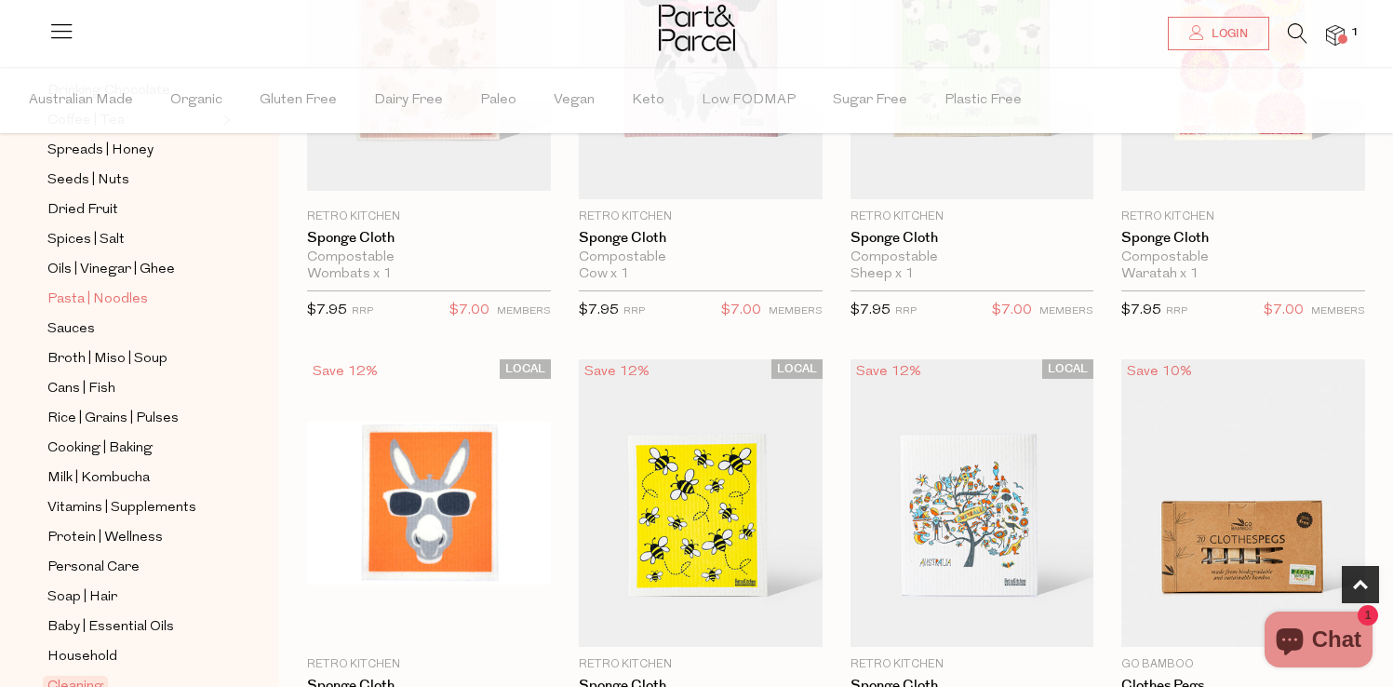
click at [125, 304] on span "Pasta | Noodles" at bounding box center [97, 299] width 100 height 22
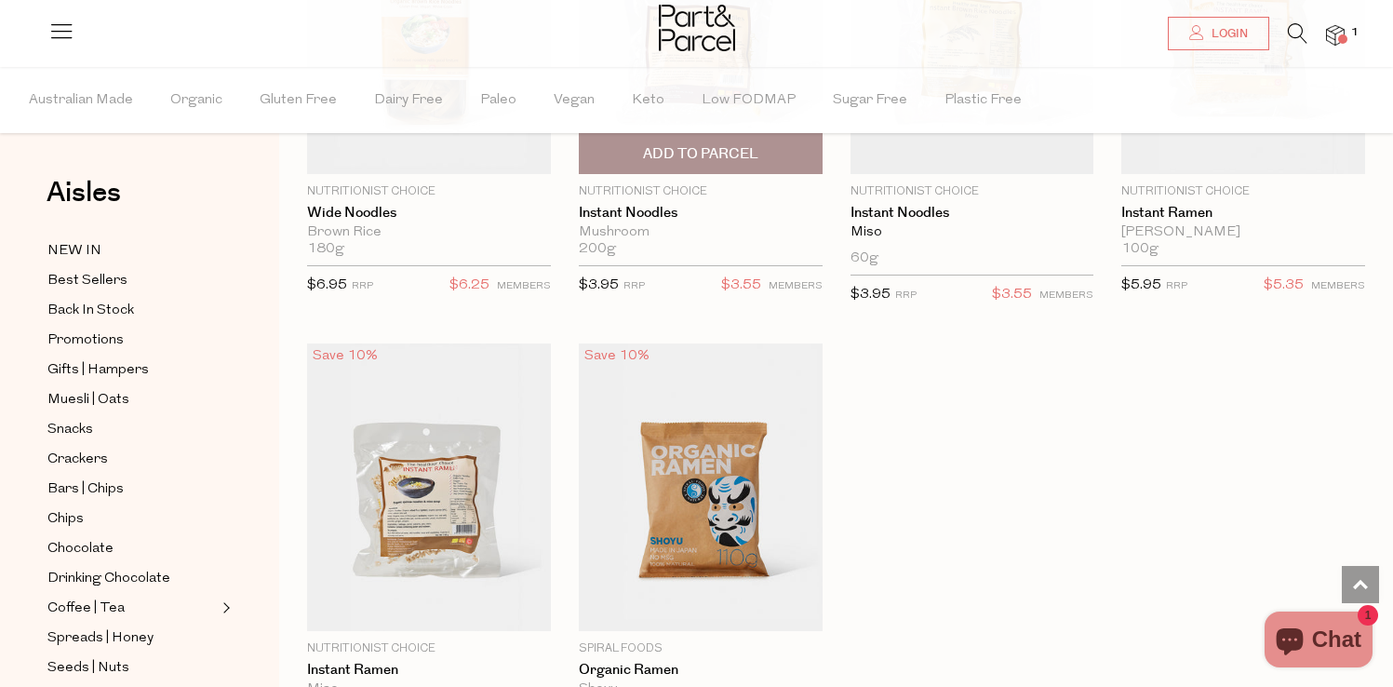
scroll to position [5308, 0]
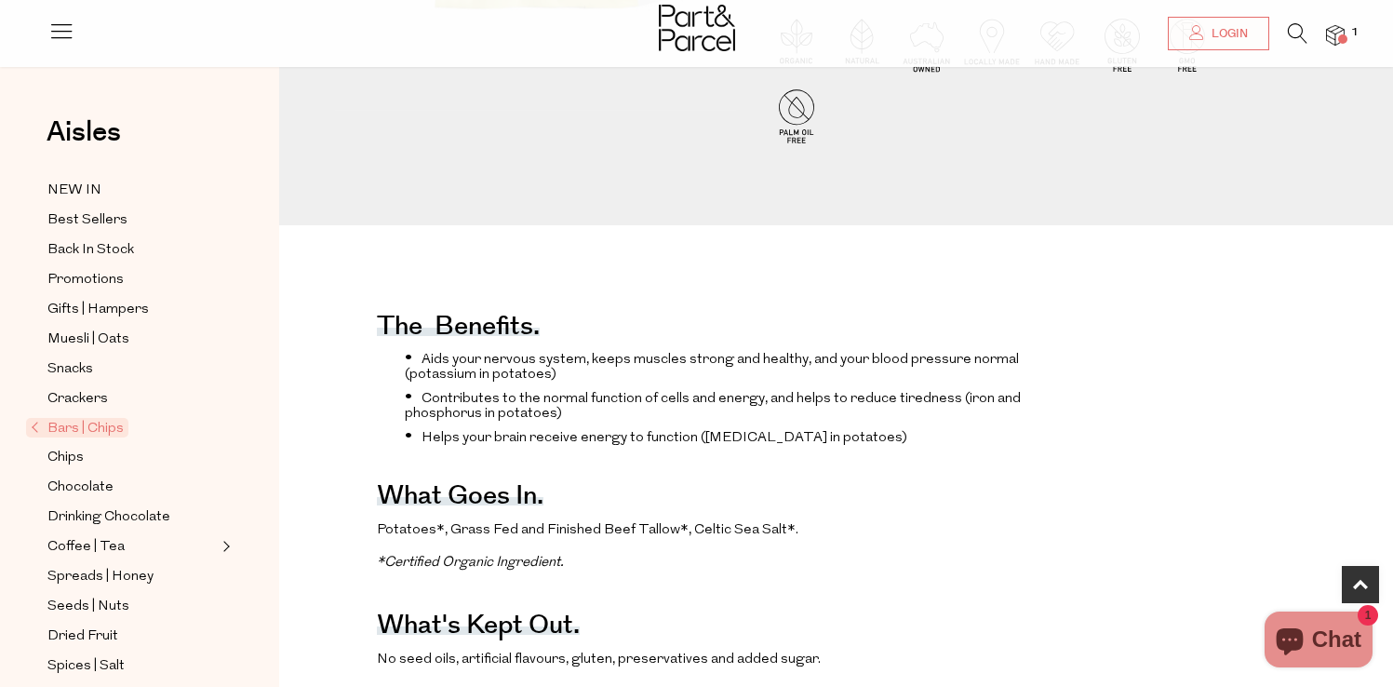
scroll to position [562, 0]
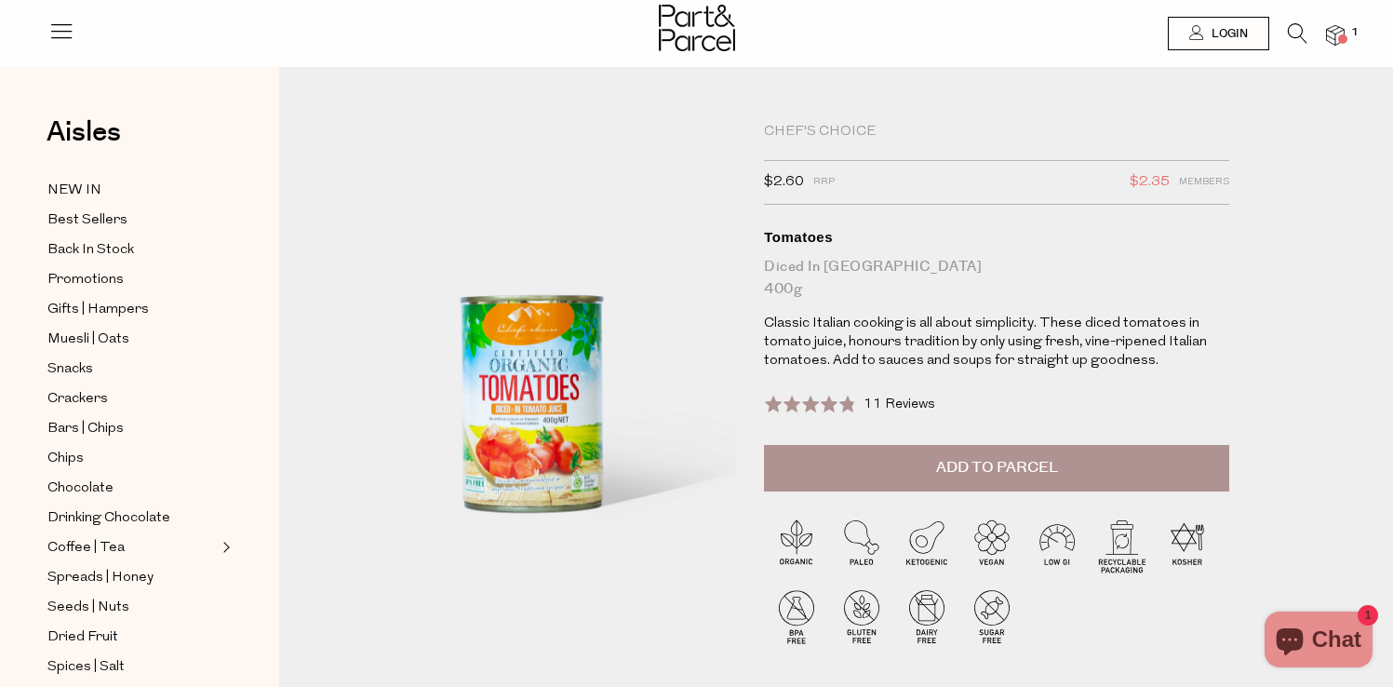
click at [569, 352] on img at bounding box center [535, 360] width 401 height 474
